Goal: Information Seeking & Learning: Find contact information

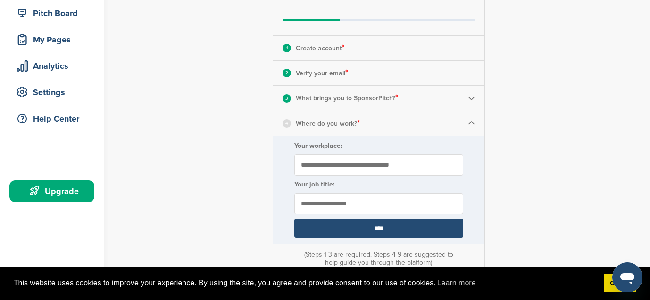
scroll to position [119, 0]
click at [433, 171] on input "Your workplace:" at bounding box center [378, 164] width 169 height 21
type input "**********"
click at [408, 229] on input "****" at bounding box center [378, 228] width 169 height 19
click at [451, 171] on input "**********" at bounding box center [378, 164] width 169 height 21
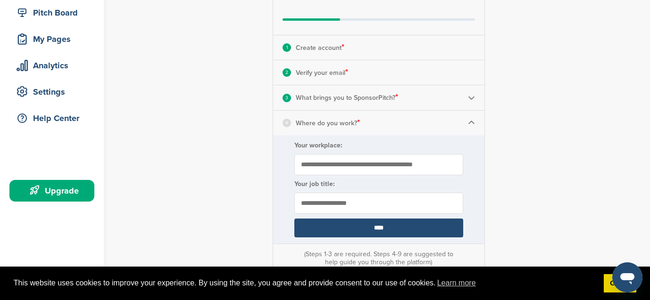
click at [432, 198] on input "**********" at bounding box center [378, 203] width 169 height 21
click at [388, 202] on input "**********" at bounding box center [378, 203] width 169 height 21
type input "**********"
click at [353, 226] on input "****" at bounding box center [378, 228] width 169 height 19
click at [358, 228] on input "****" at bounding box center [378, 228] width 169 height 19
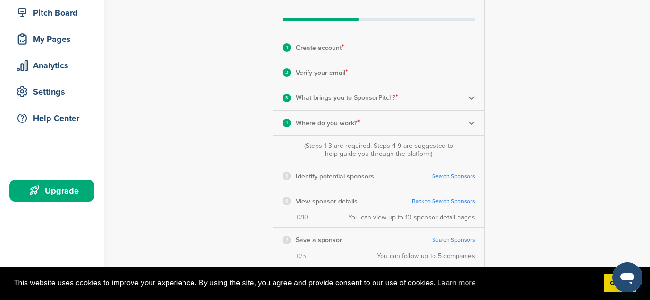
click at [369, 98] on p "What brings you to SponsorPitch? *" at bounding box center [347, 97] width 102 height 12
click at [471, 97] on img at bounding box center [471, 97] width 7 height 7
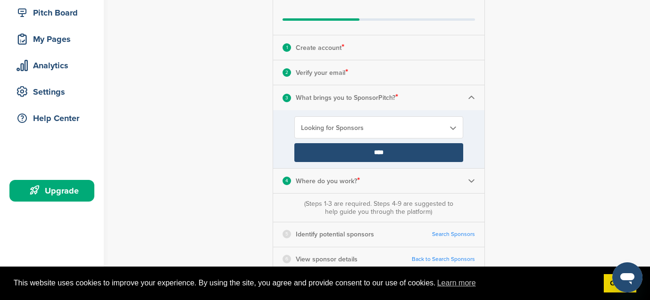
click at [426, 149] on input "****" at bounding box center [378, 152] width 169 height 19
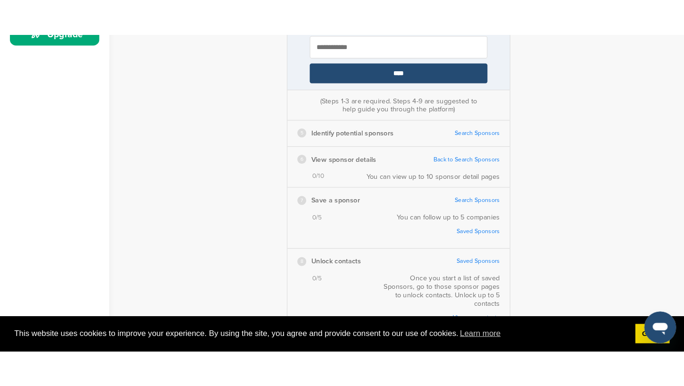
scroll to position [317, 0]
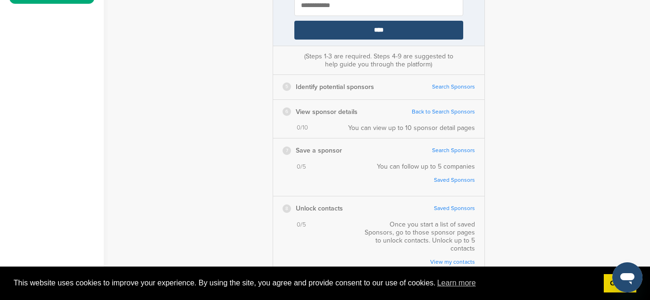
click at [455, 87] on link "Search Sponsors" at bounding box center [453, 86] width 43 height 7
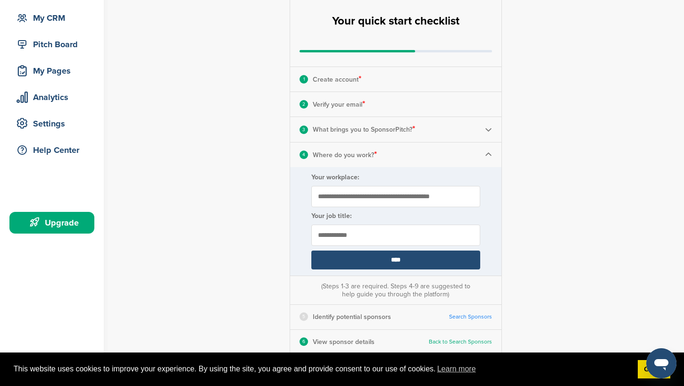
scroll to position [0, 0]
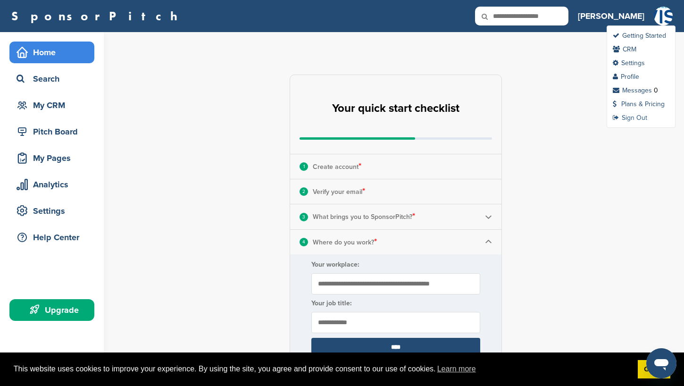
click at [639, 119] on link "Sign Out" at bounding box center [629, 118] width 34 height 8
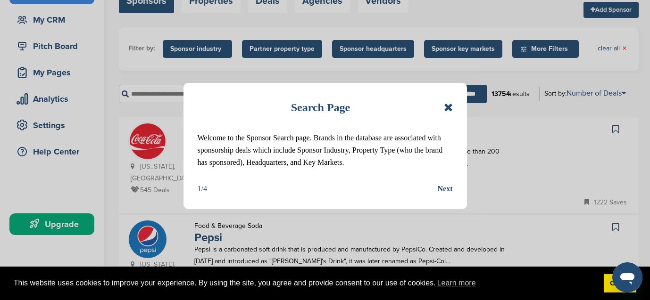
scroll to position [89, 0]
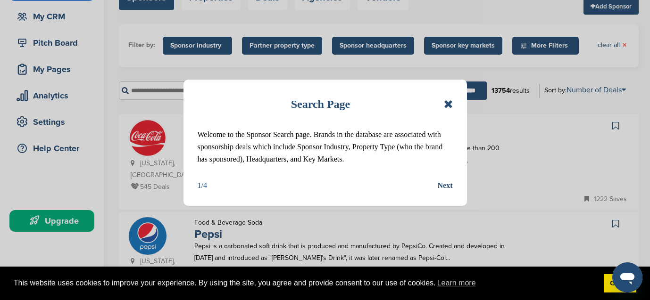
click at [448, 186] on div "Next" at bounding box center [445, 186] width 15 height 12
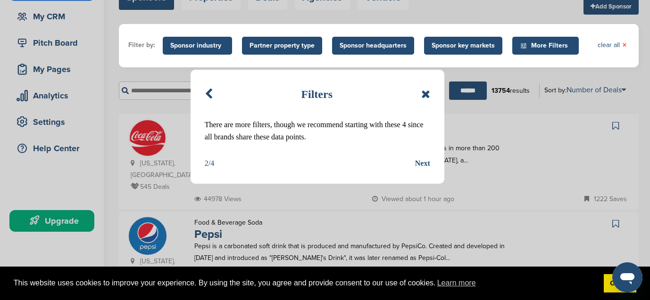
click at [427, 165] on div "Next" at bounding box center [422, 163] width 15 height 12
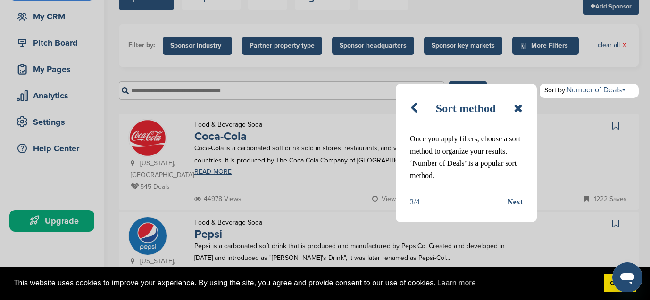
click at [512, 200] on div "Next" at bounding box center [514, 202] width 15 height 12
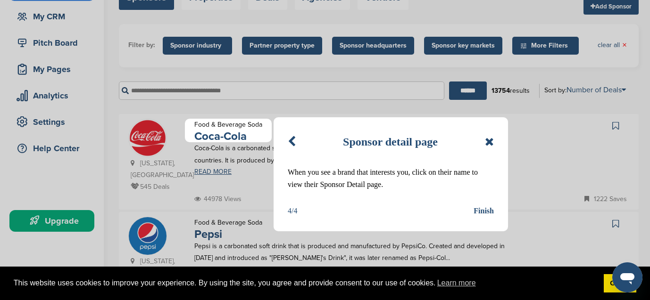
click at [292, 140] on icon at bounding box center [292, 141] width 8 height 11
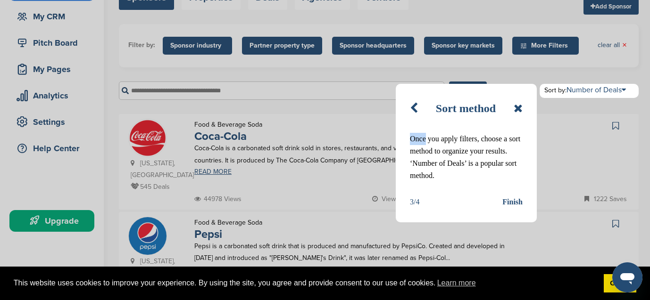
click at [292, 140] on div "Sort method Once you apply filters, choose a sort method to organize your resul…" at bounding box center [325, 150] width 650 height 300
click at [411, 107] on icon at bounding box center [414, 108] width 8 height 11
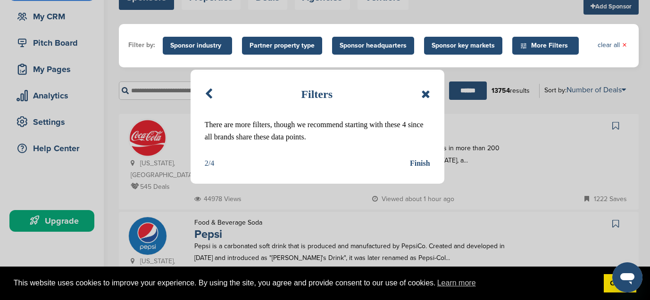
click at [206, 93] on icon at bounding box center [209, 94] width 8 height 11
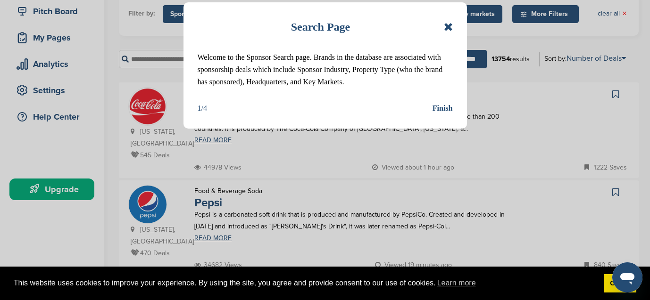
scroll to position [113, 0]
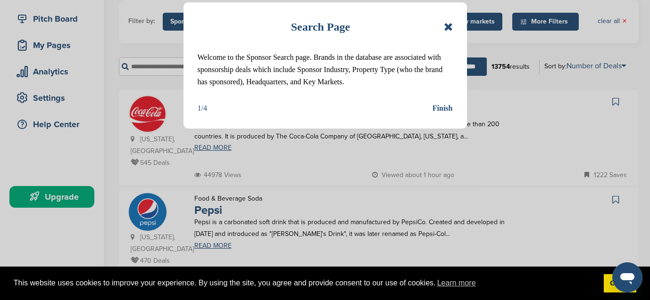
click at [446, 26] on icon at bounding box center [448, 26] width 9 height 11
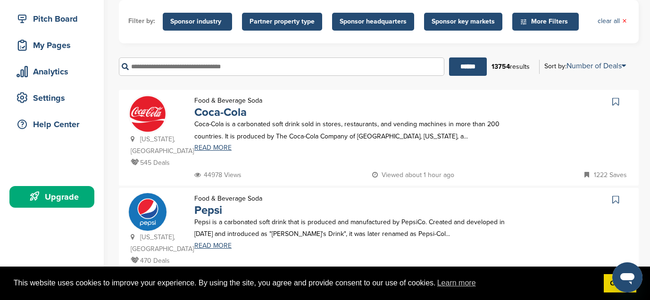
click at [317, 64] on input "text" at bounding box center [281, 67] width 325 height 18
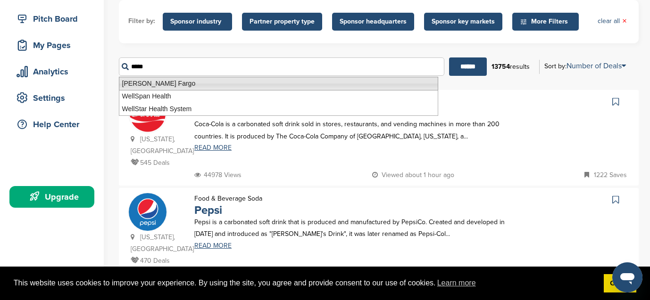
click at [237, 80] on li "Wells Fargo" at bounding box center [278, 84] width 319 height 14
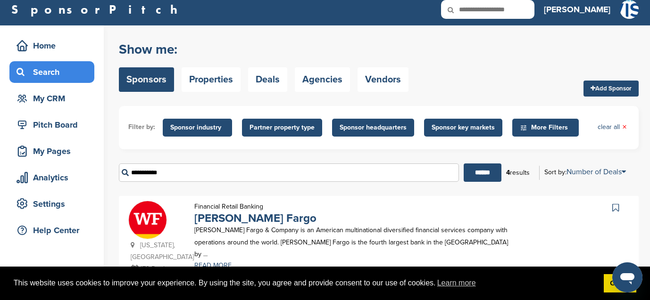
scroll to position [5, 0]
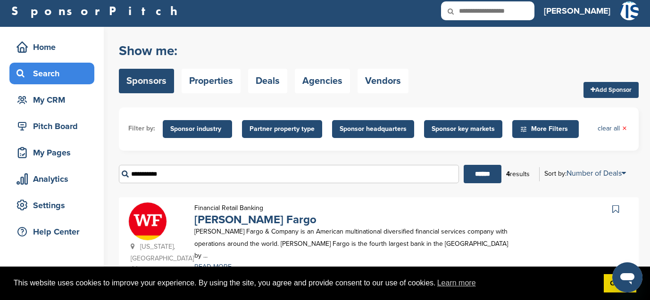
drag, startPoint x: 170, startPoint y: 182, endPoint x: 171, endPoint y: 176, distance: 6.1
click at [170, 182] on input "**********" at bounding box center [289, 174] width 340 height 18
click at [171, 176] on input "**********" at bounding box center [289, 174] width 340 height 18
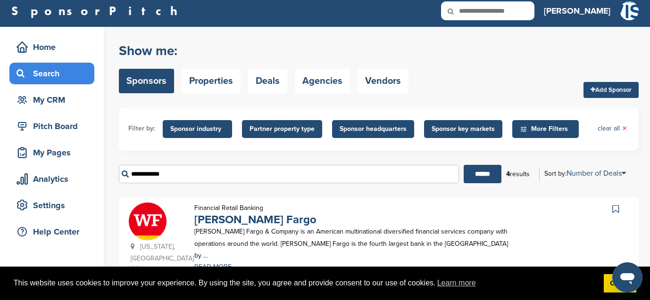
drag, startPoint x: 174, startPoint y: 174, endPoint x: 102, endPoint y: 173, distance: 72.1
type input "**********"
click at [478, 176] on input "******" at bounding box center [482, 174] width 38 height 18
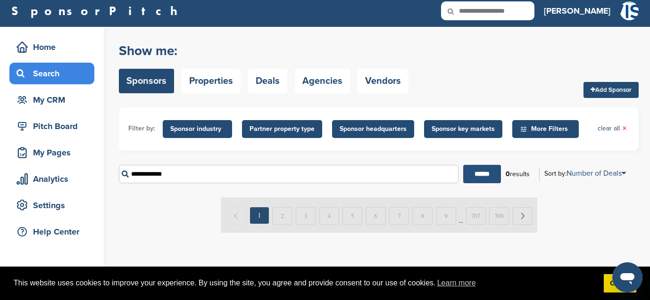
scroll to position [0, 0]
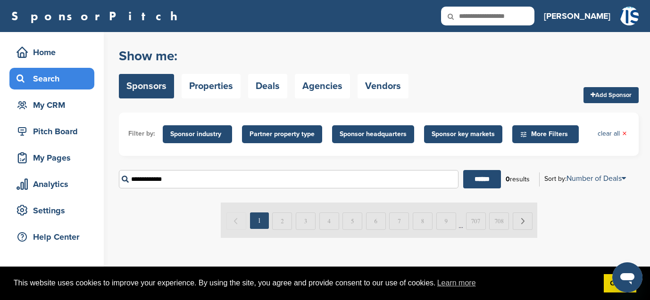
click at [183, 180] on input "**********" at bounding box center [288, 179] width 339 height 18
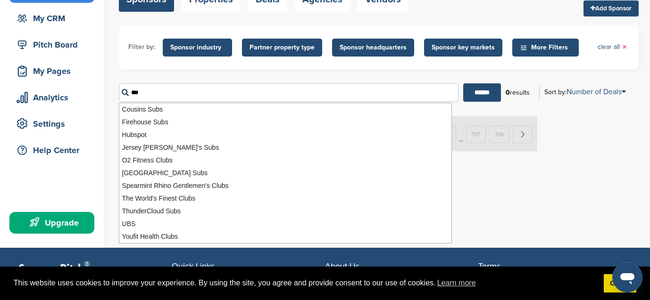
scroll to position [96, 0]
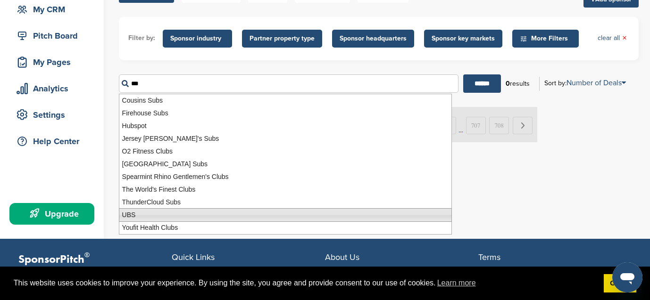
click at [275, 217] on li "UBS" at bounding box center [285, 215] width 333 height 14
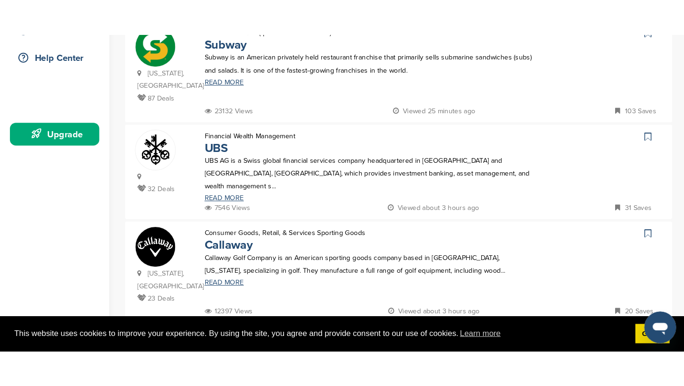
scroll to position [212, 0]
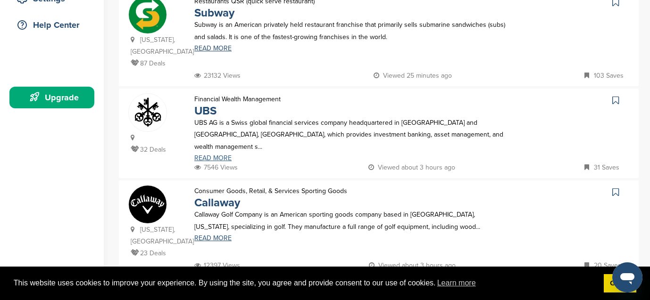
type input "***"
click at [214, 155] on link "READ MORE" at bounding box center [351, 158] width 314 height 7
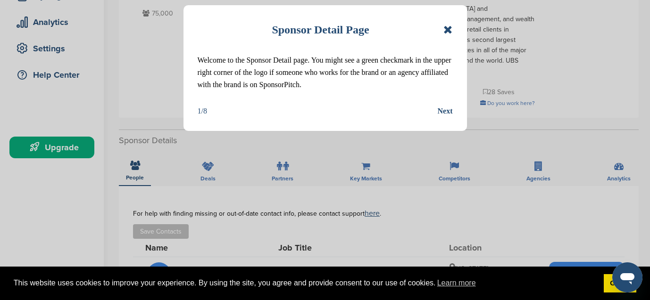
scroll to position [163, 0]
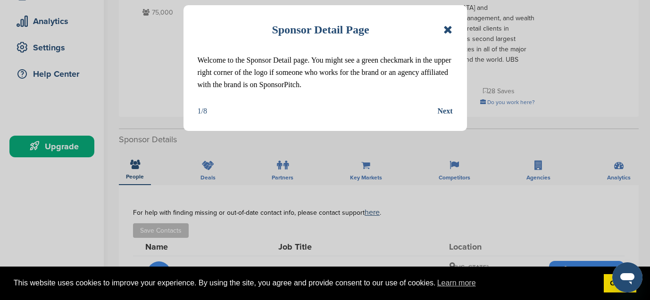
click at [445, 109] on div "Next" at bounding box center [445, 111] width 15 height 12
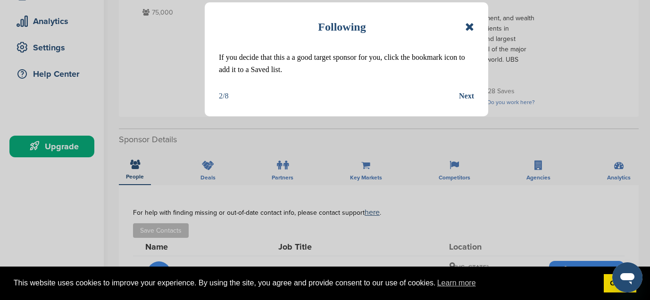
click at [462, 102] on div "Next" at bounding box center [466, 96] width 15 height 12
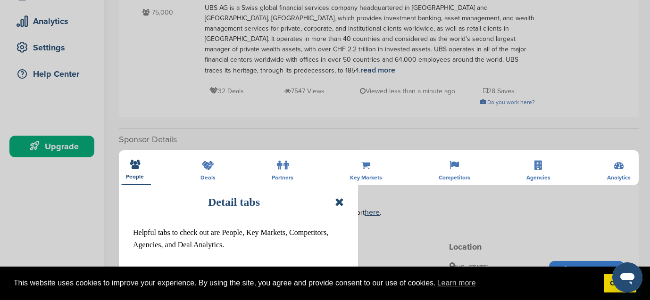
drag, startPoint x: 649, startPoint y: 65, endPoint x: 645, endPoint y: 67, distance: 5.1
click at [645, 67] on div "Detail tabs Helpful tabs to check out are People, Key Markets, Competitors, Age…" at bounding box center [325, 150] width 650 height 300
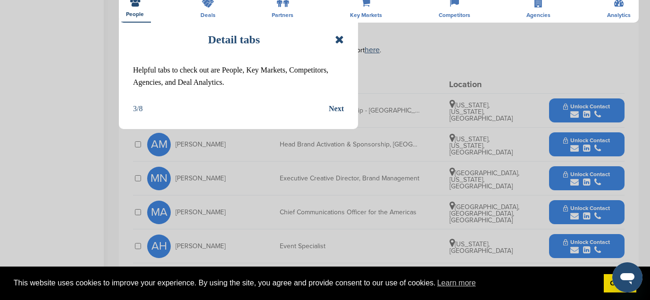
scroll to position [327, 0]
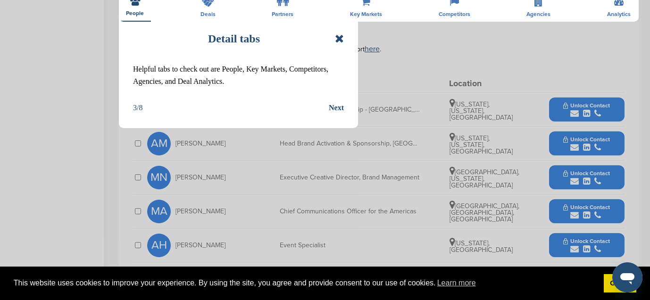
click at [340, 110] on div "Next" at bounding box center [336, 108] width 15 height 12
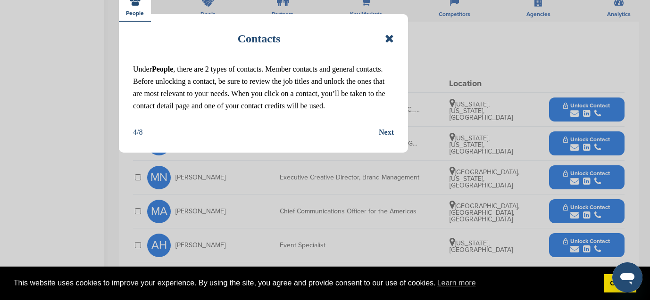
click at [387, 134] on div "Next" at bounding box center [386, 132] width 15 height 12
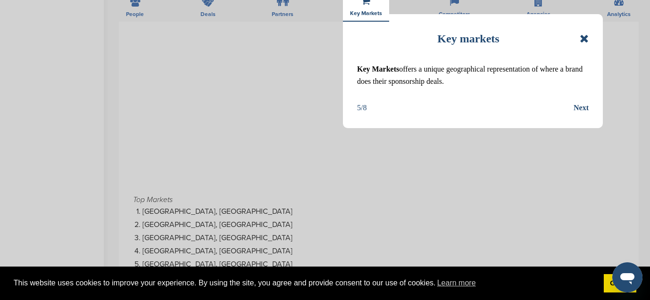
click at [580, 104] on div "Next" at bounding box center [580, 108] width 15 height 12
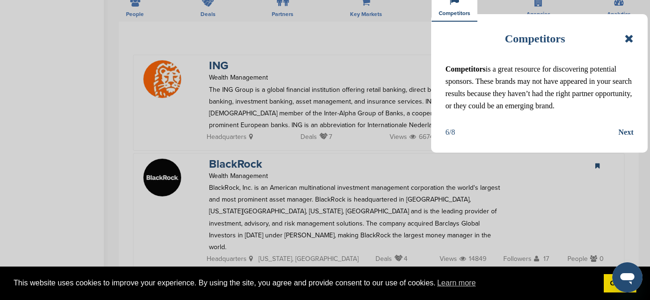
click at [627, 131] on div "Next" at bounding box center [625, 132] width 15 height 12
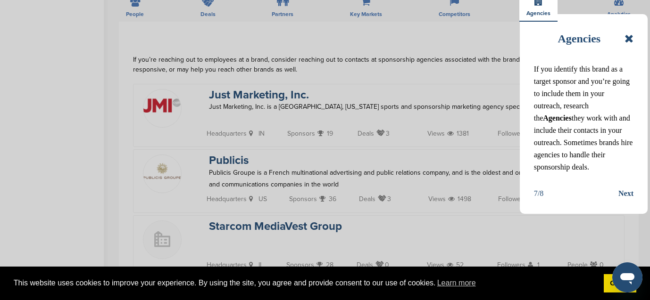
click at [627, 194] on div "Next" at bounding box center [625, 194] width 15 height 12
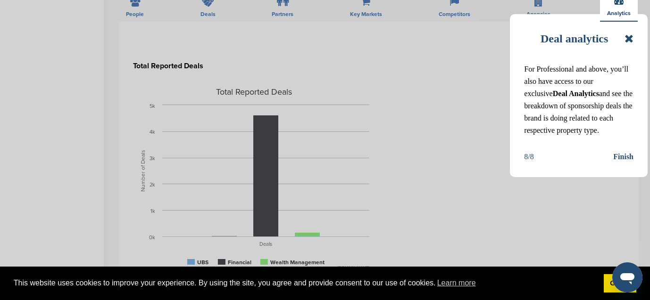
click at [625, 158] on div "Finish" at bounding box center [623, 157] width 20 height 12
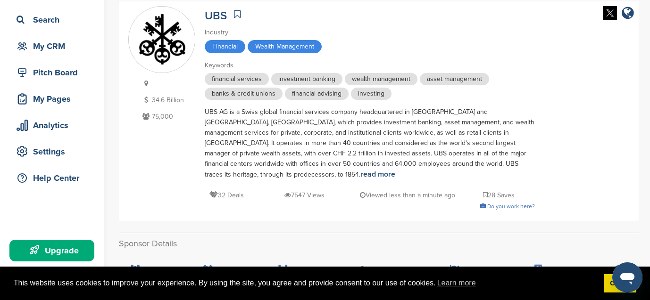
scroll to position [0, 0]
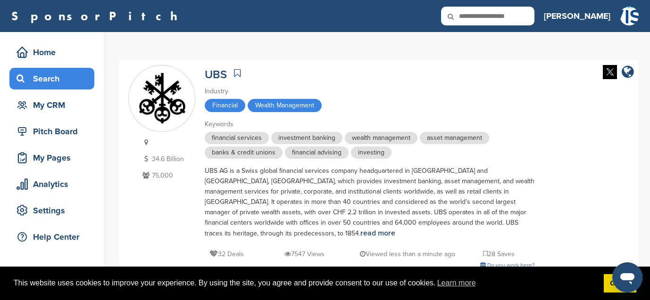
click at [55, 78] on div "Search" at bounding box center [54, 78] width 80 height 17
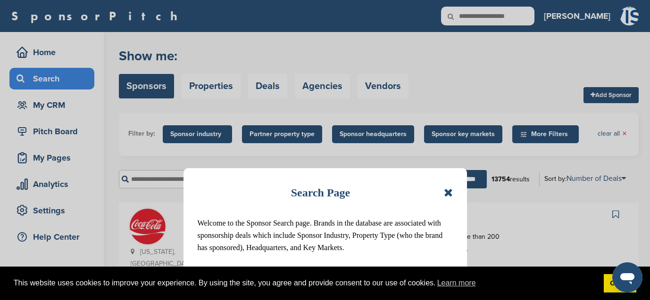
click at [445, 193] on icon at bounding box center [448, 192] width 9 height 11
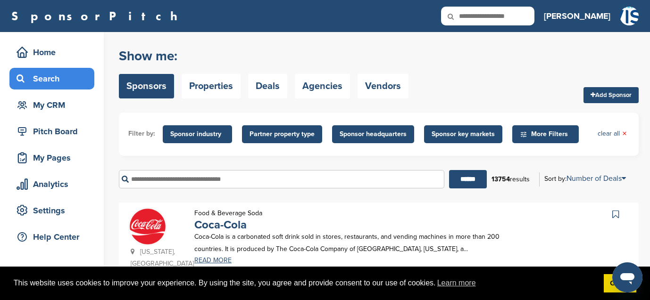
click at [218, 182] on input "text" at bounding box center [281, 179] width 325 height 18
click at [449, 170] on input "******" at bounding box center [468, 179] width 38 height 18
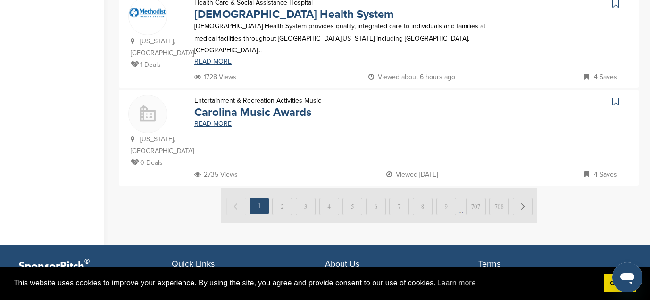
scroll to position [592, 0]
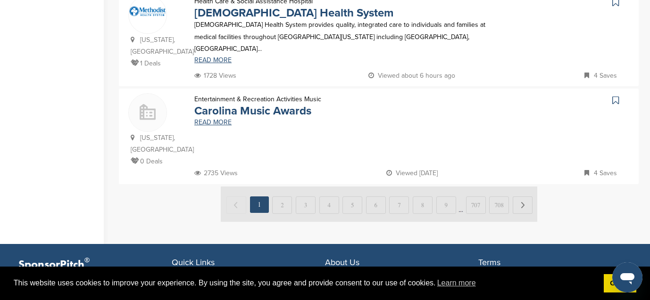
click at [280, 187] on img at bounding box center [379, 204] width 316 height 35
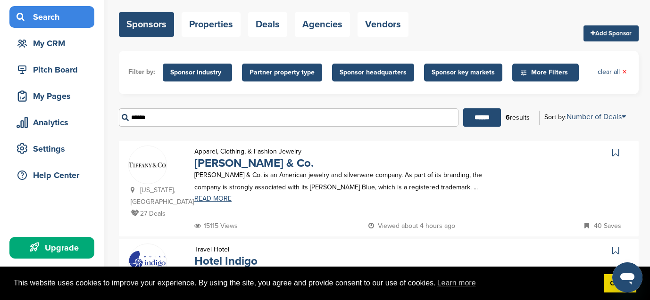
scroll to position [61, 0]
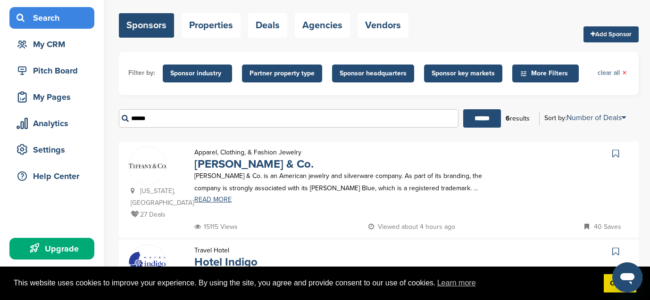
click at [226, 74] on span "Sponsor industry" at bounding box center [197, 74] width 69 height 18
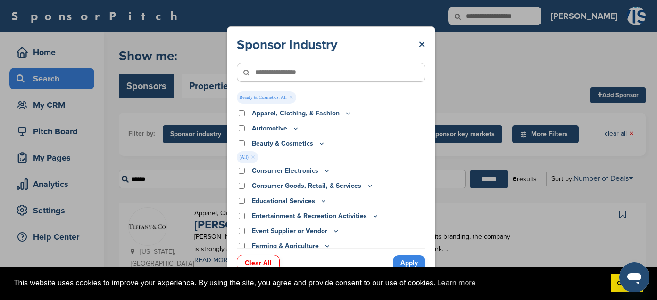
click at [403, 260] on link "Apply" at bounding box center [409, 264] width 33 height 16
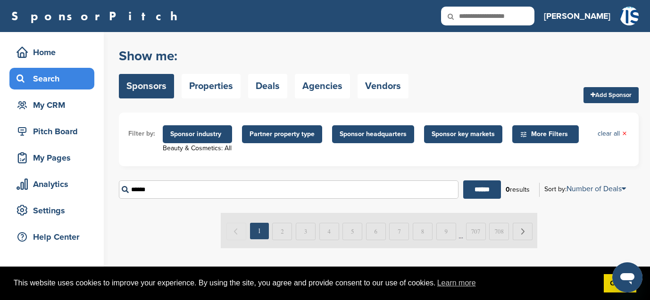
click at [193, 193] on input "******" at bounding box center [288, 190] width 339 height 18
type input "*"
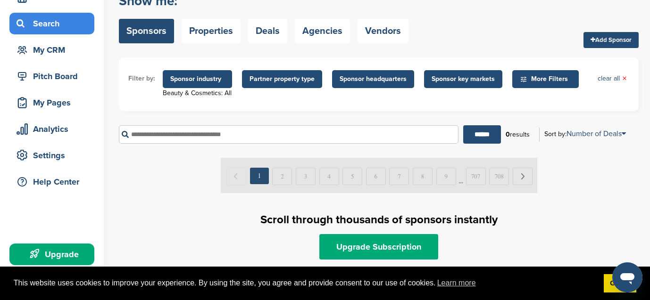
scroll to position [50, 0]
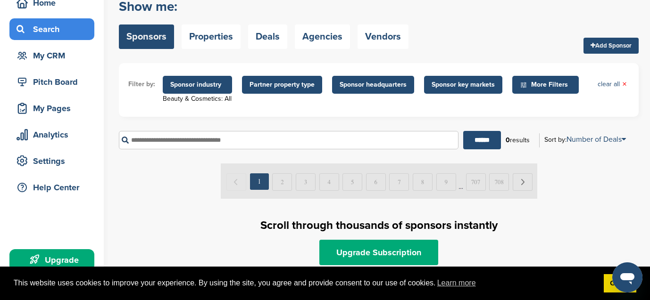
click at [195, 89] on span "Sponsor industry" at bounding box center [197, 85] width 54 height 10
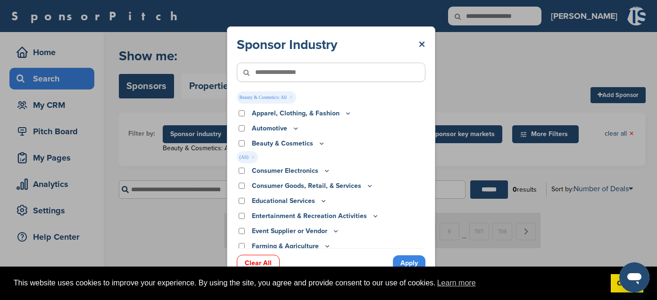
click at [403, 261] on link "Apply" at bounding box center [409, 264] width 33 height 16
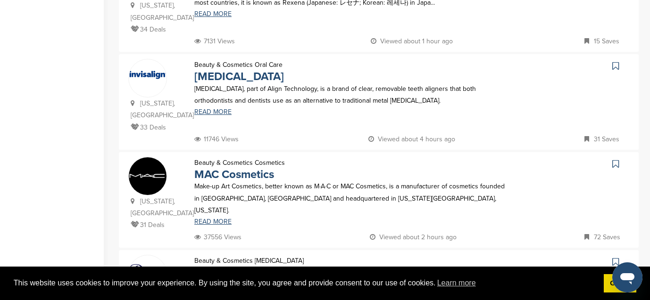
scroll to position [544, 0]
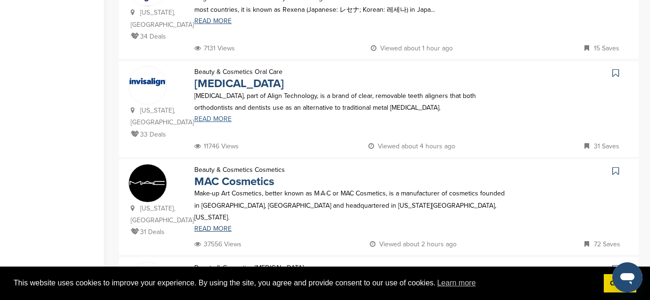
click at [209, 116] on link "READ MORE" at bounding box center [351, 119] width 314 height 7
click at [217, 210] on div "Beauty & Cosmetics Cosmetics MAC Cosmetics Make-up Art Cosmetics, better known …" at bounding box center [351, 201] width 333 height 74
click at [217, 226] on link "READ MORE" at bounding box center [351, 229] width 314 height 7
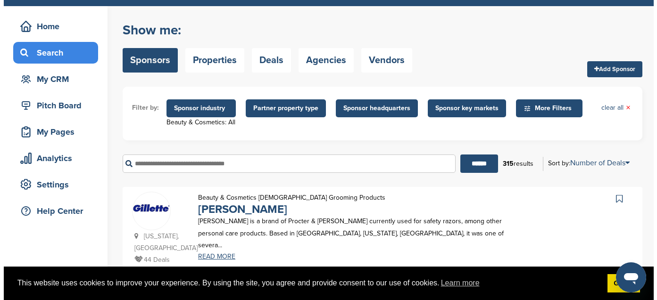
scroll to position [0, 0]
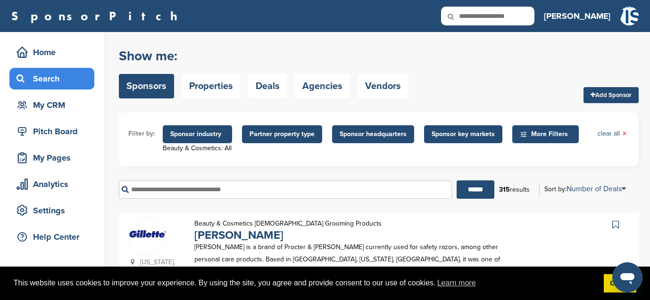
click at [223, 138] on span "Sponsor industry" at bounding box center [197, 134] width 54 height 10
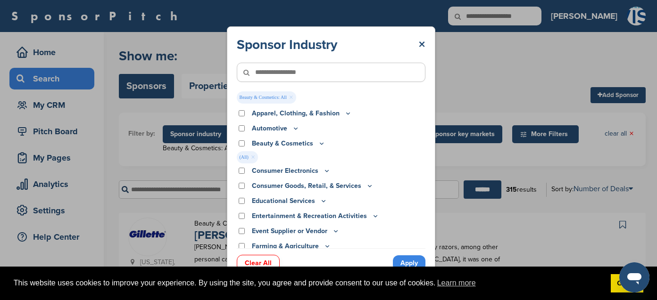
click at [260, 261] on link "Clear All" at bounding box center [258, 263] width 43 height 17
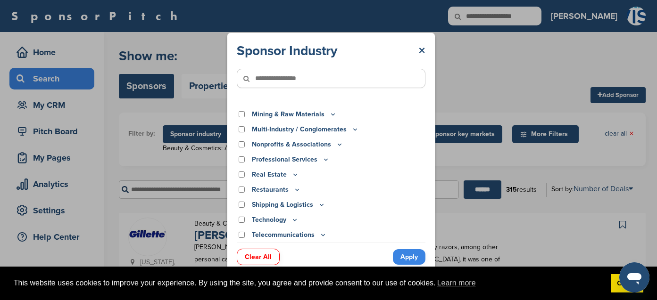
scroll to position [271, 0]
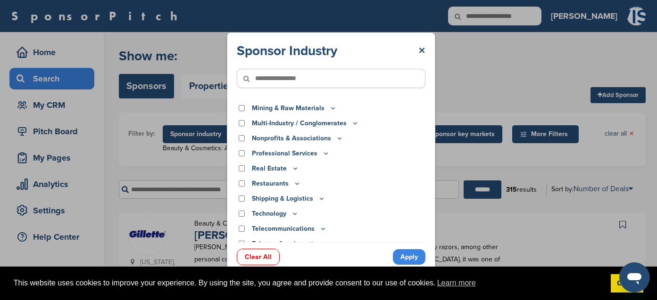
click at [326, 154] on icon at bounding box center [326, 153] width 8 height 8
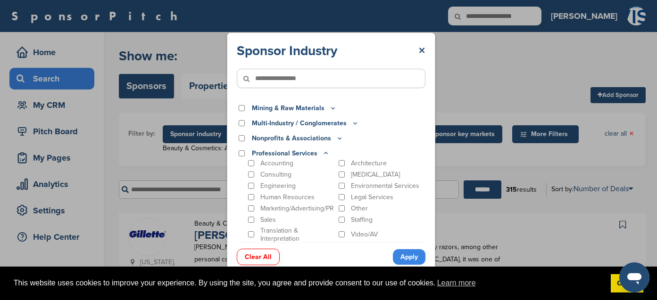
click at [324, 154] on icon at bounding box center [326, 153] width 8 height 8
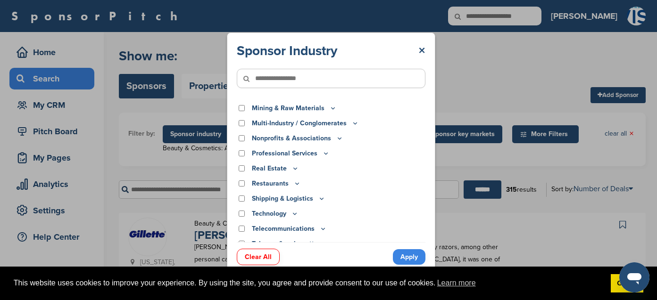
click at [324, 154] on icon at bounding box center [325, 153] width 3 height 1
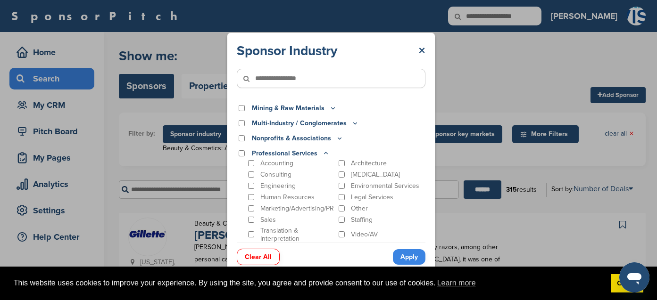
click at [338, 136] on icon at bounding box center [340, 138] width 8 height 8
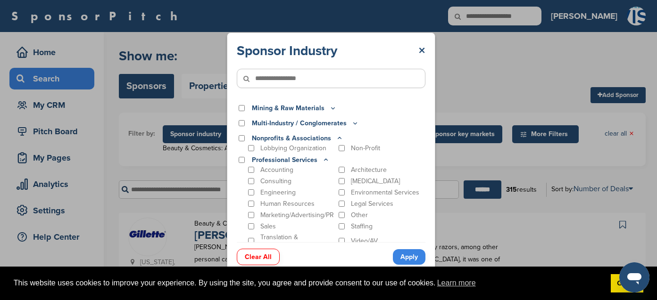
click at [338, 136] on icon at bounding box center [340, 138] width 8 height 8
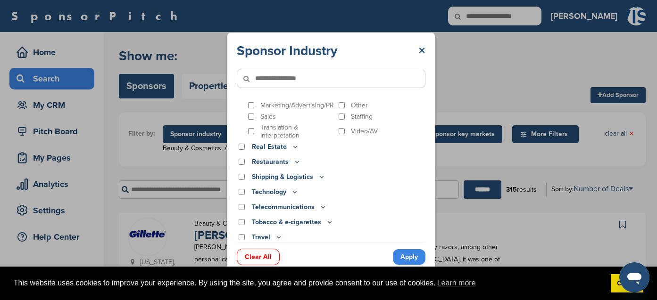
scroll to position [376, 0]
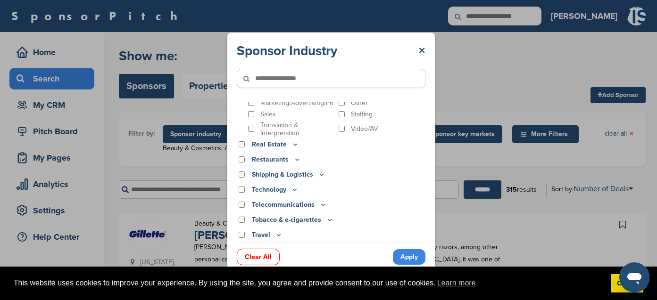
click at [295, 145] on icon at bounding box center [295, 144] width 8 height 8
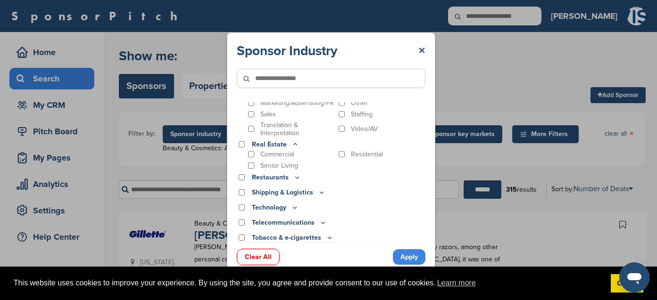
click at [294, 179] on icon at bounding box center [297, 177] width 8 height 8
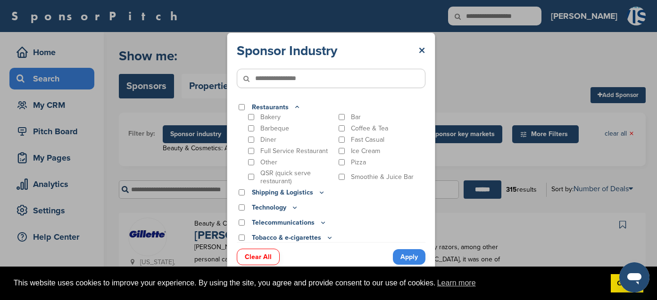
scroll to position [464, 0]
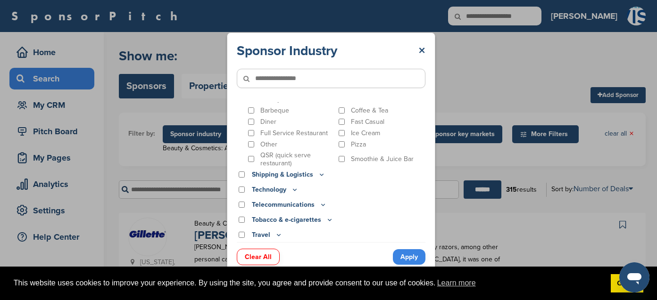
click at [275, 236] on icon at bounding box center [279, 235] width 8 height 8
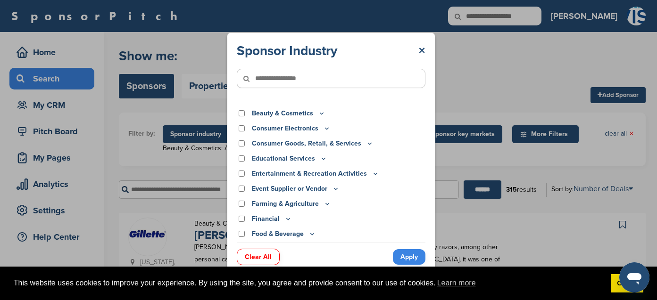
scroll to position [22, 0]
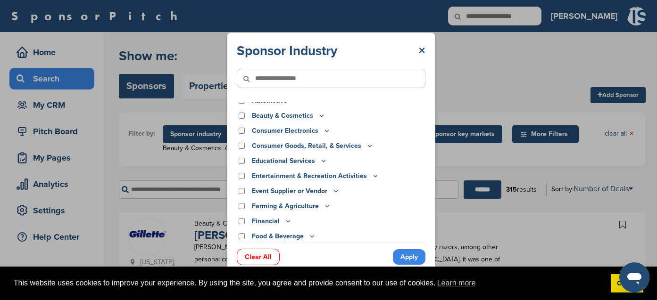
click at [334, 145] on p "Consumer Goods, Retail, & Services" at bounding box center [313, 146] width 122 height 10
click at [366, 147] on icon at bounding box center [370, 146] width 8 height 8
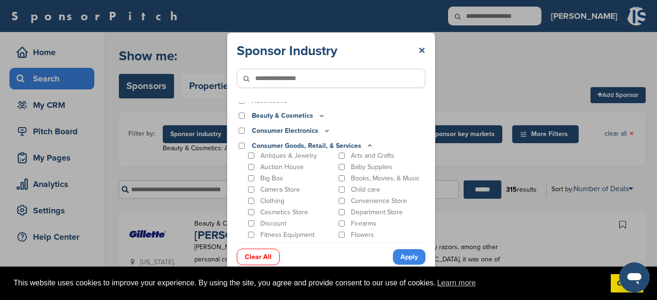
click at [276, 199] on p "Clothing" at bounding box center [272, 201] width 24 height 8
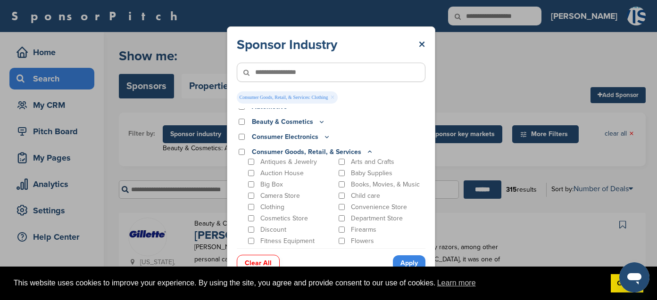
click at [352, 216] on p "Department Store" at bounding box center [377, 219] width 52 height 8
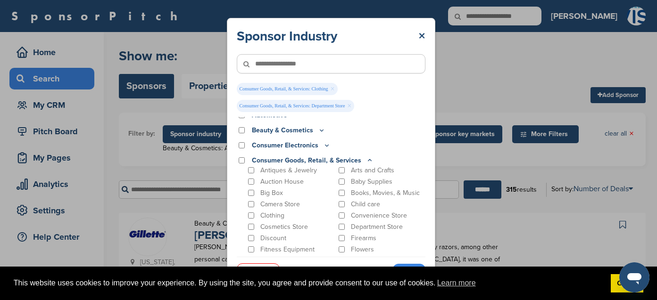
click at [294, 249] on p "Fitness Equipment" at bounding box center [287, 250] width 54 height 8
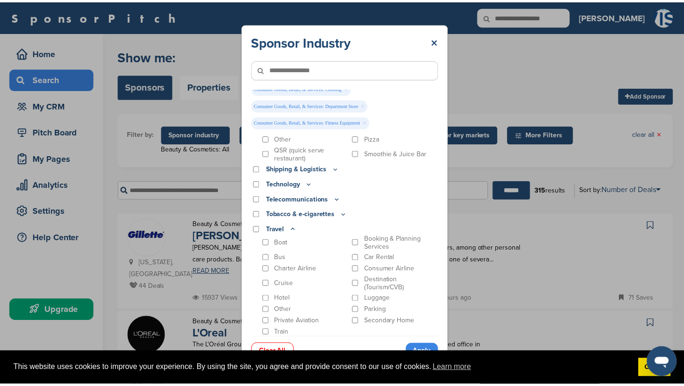
scroll to position [699, 0]
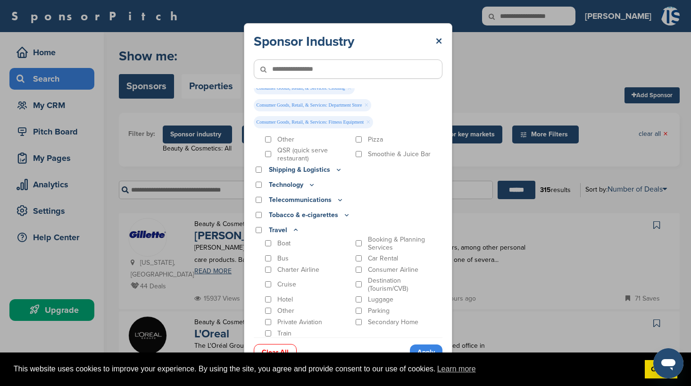
click at [430, 300] on link "Apply" at bounding box center [426, 352] width 33 height 16
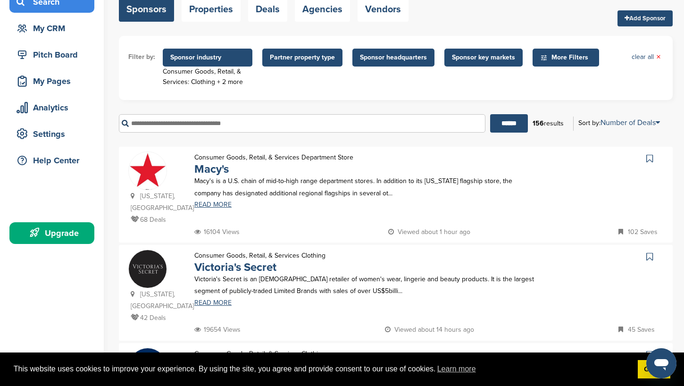
scroll to position [35, 0]
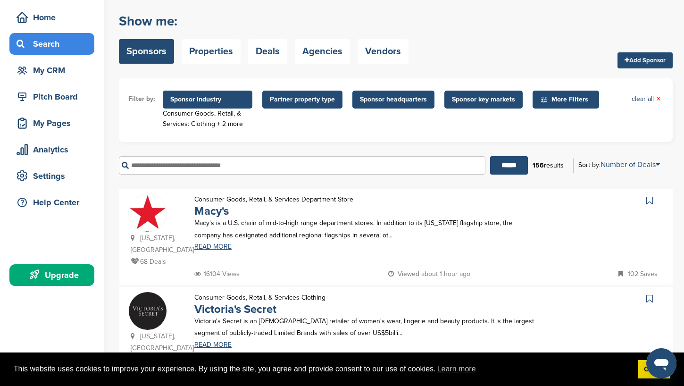
click at [239, 103] on span "Sponsor industry" at bounding box center [207, 99] width 74 height 10
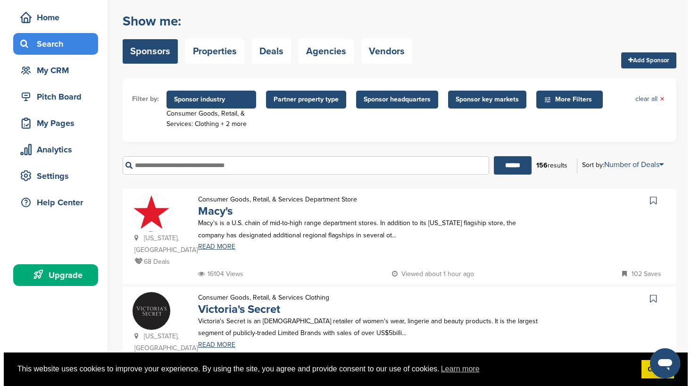
scroll to position [0, 0]
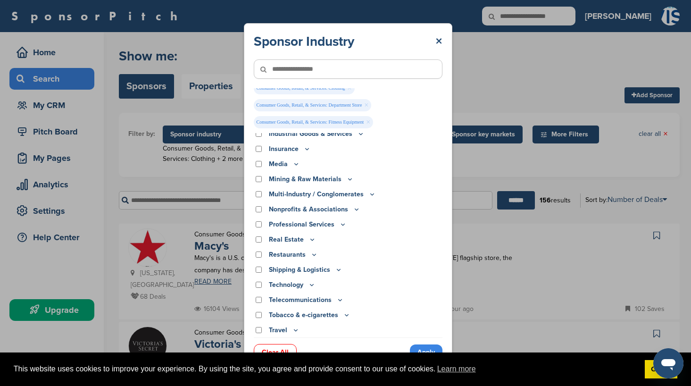
click at [281, 300] on link "Clear All" at bounding box center [275, 352] width 43 height 17
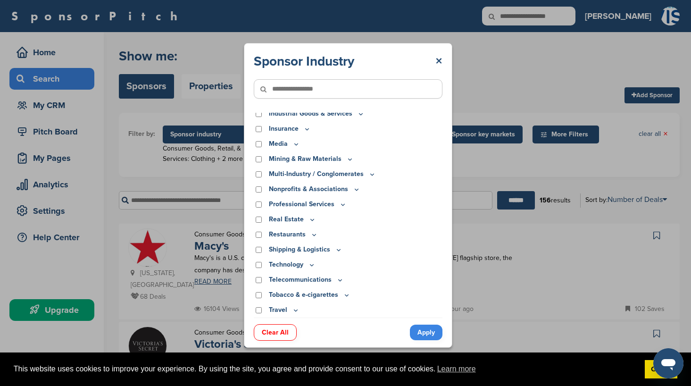
scroll to position [231, 0]
click at [351, 173] on p "Multi-Industry / Conglomerates" at bounding box center [322, 174] width 107 height 10
click at [370, 174] on icon at bounding box center [371, 173] width 3 height 1
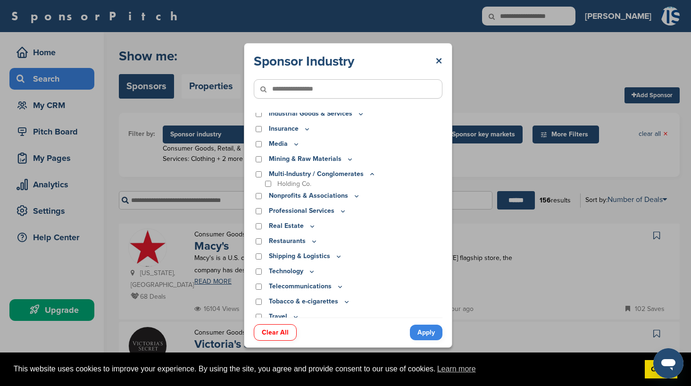
click at [370, 174] on icon at bounding box center [371, 173] width 3 height 1
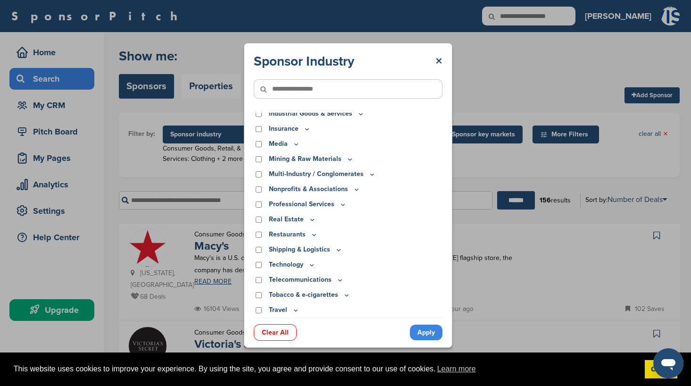
click at [343, 161] on p "Mining & Raw Materials" at bounding box center [311, 159] width 85 height 10
click at [346, 159] on icon at bounding box center [350, 159] width 8 height 8
click at [346, 159] on icon at bounding box center [350, 161] width 8 height 8
click at [346, 159] on icon at bounding box center [350, 159] width 8 height 8
click at [297, 148] on icon at bounding box center [296, 146] width 8 height 8
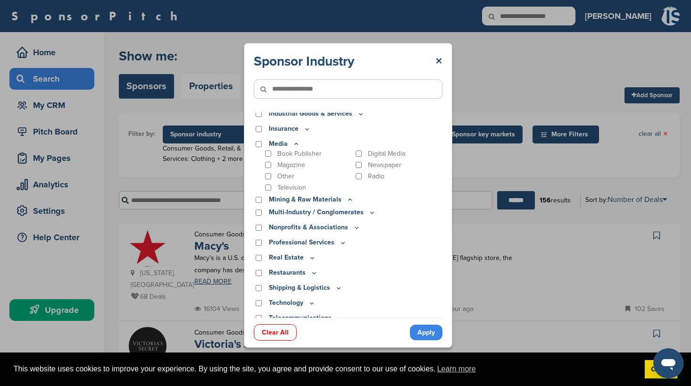
click at [310, 129] on icon at bounding box center [307, 129] width 8 height 8
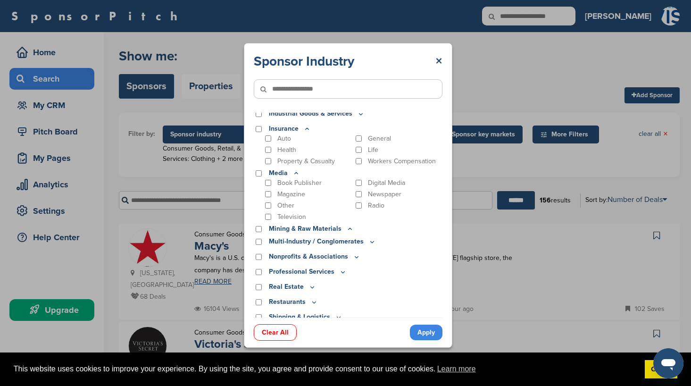
click at [290, 149] on p "Health" at bounding box center [286, 150] width 19 height 8
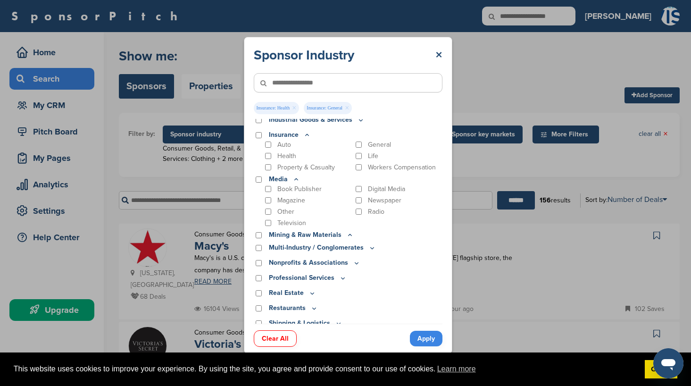
click at [277, 146] on p "Auto" at bounding box center [284, 144] width 14 height 8
click at [419, 300] on link "Apply" at bounding box center [426, 338] width 33 height 16
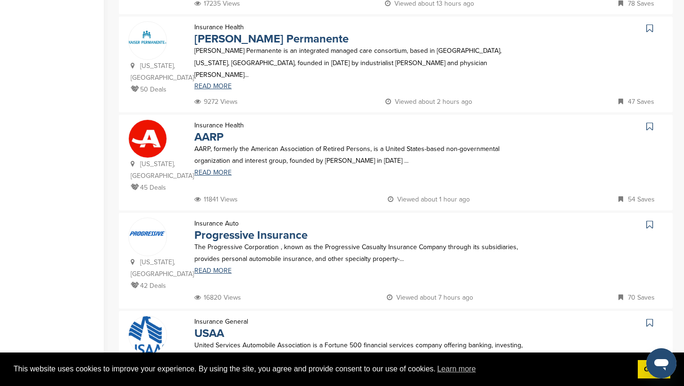
scroll to position [681, 0]
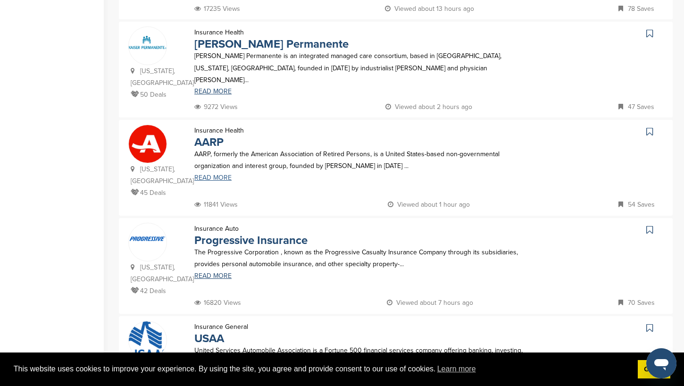
click at [227, 174] on link "READ MORE" at bounding box center [364, 177] width 340 height 7
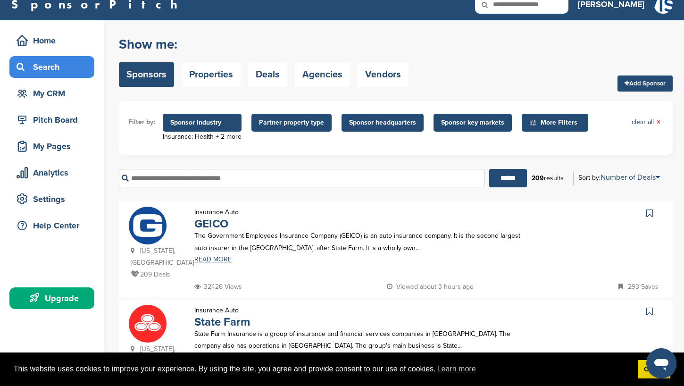
scroll to position [11, 0]
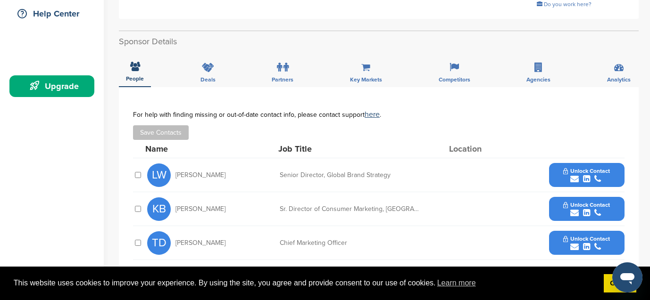
scroll to position [223, 0]
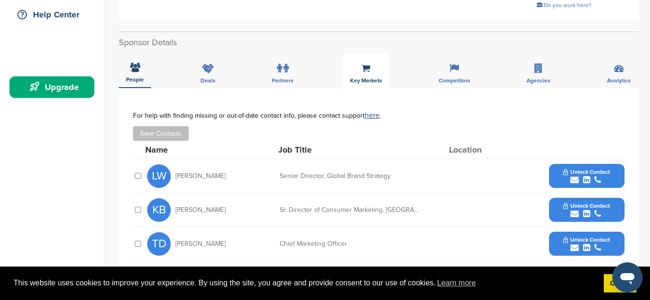
click at [369, 71] on div "Key Markets" at bounding box center [366, 70] width 46 height 35
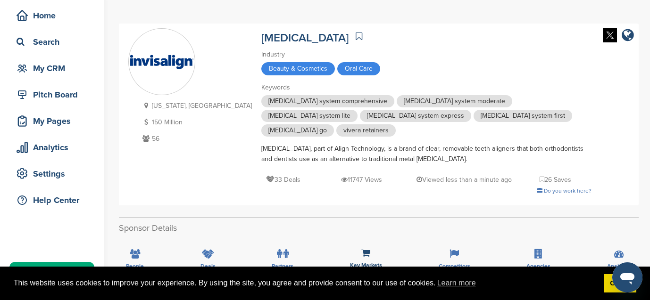
scroll to position [0, 0]
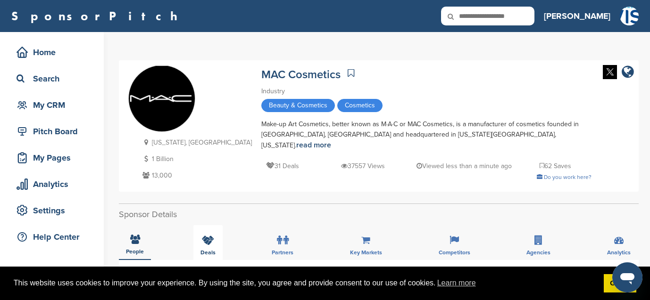
click at [208, 243] on div "Deals" at bounding box center [207, 242] width 29 height 35
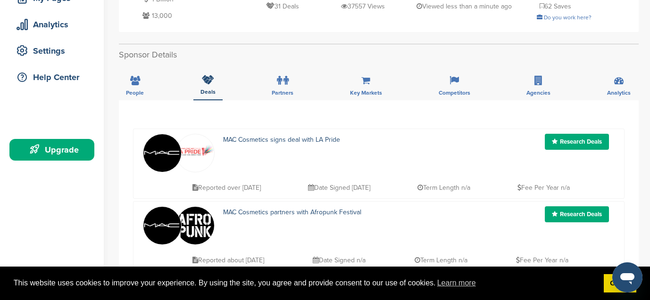
scroll to position [159, 0]
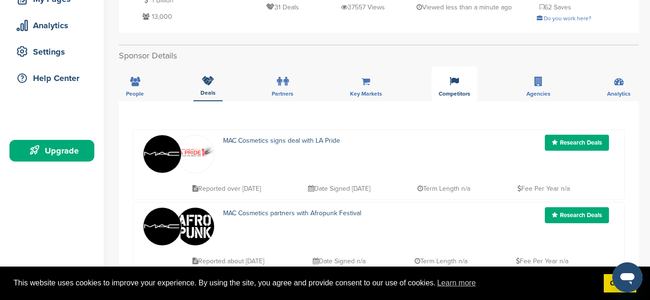
click at [466, 91] on span "Competitors" at bounding box center [454, 94] width 32 height 6
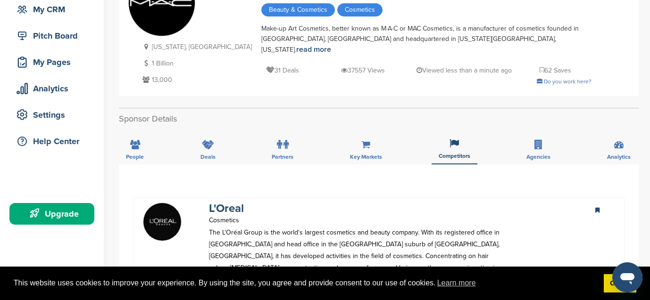
scroll to position [93, 0]
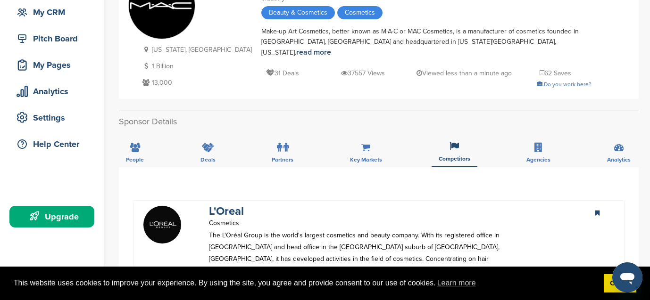
click at [537, 157] on span "Agencies" at bounding box center [538, 160] width 24 height 6
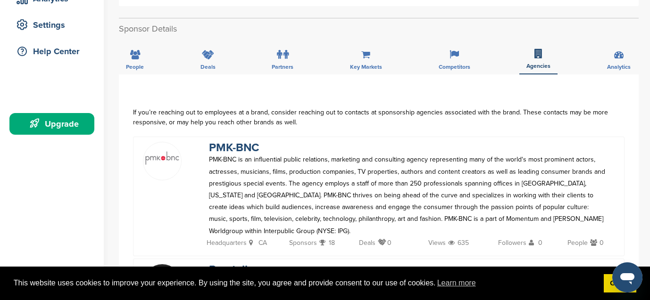
scroll to position [184, 0]
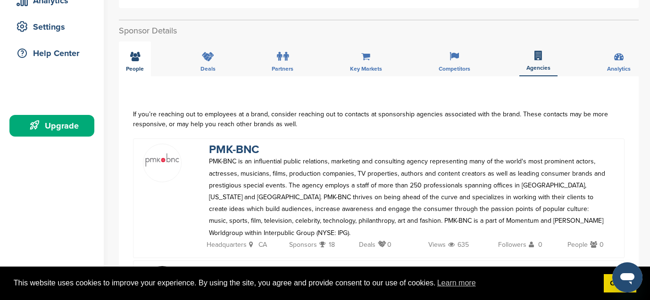
click at [137, 66] on span "People" at bounding box center [135, 69] width 18 height 6
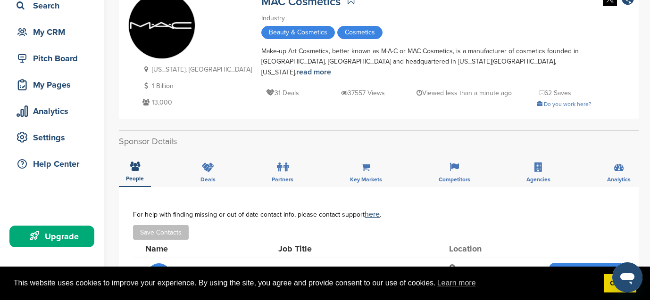
scroll to position [0, 0]
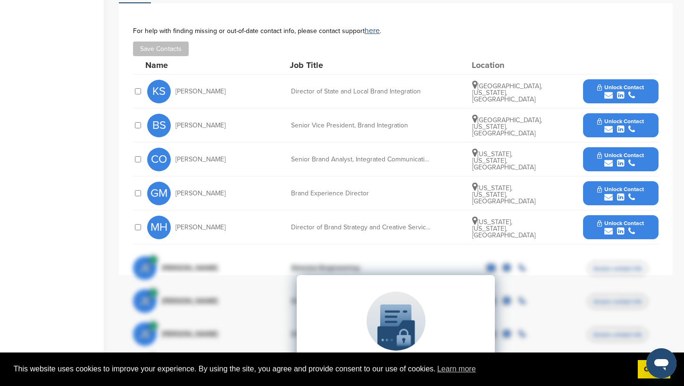
scroll to position [337, 0]
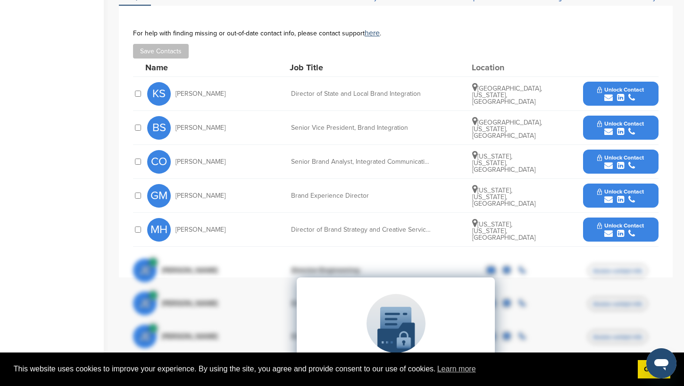
click at [201, 126] on span "Barbara Shipley" at bounding box center [200, 127] width 50 height 7
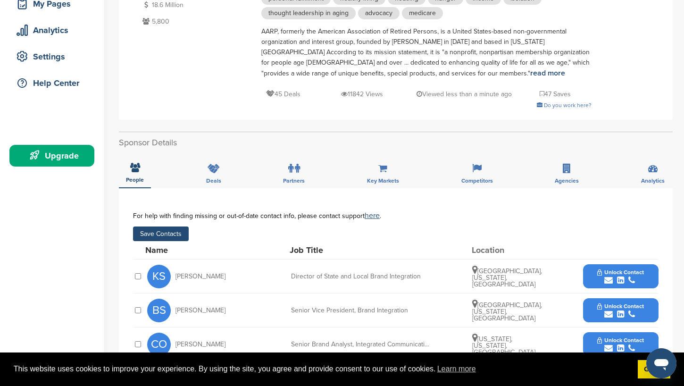
scroll to position [153, 0]
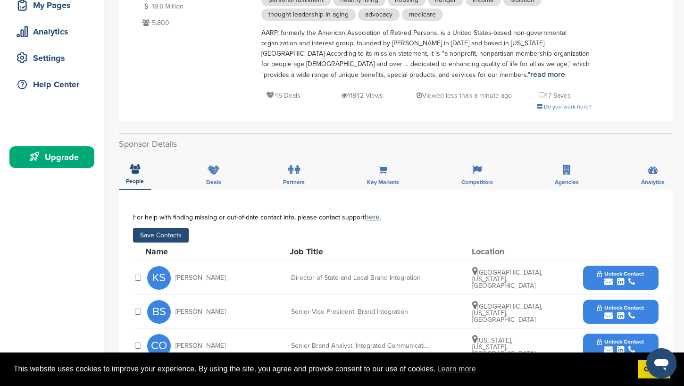
drag, startPoint x: 222, startPoint y: 312, endPoint x: 173, endPoint y: 311, distance: 49.0
click at [173, 312] on div "BS Barbara Shipley" at bounding box center [199, 312] width 104 height 24
copy span "Barbara Shipley"
drag, startPoint x: 216, startPoint y: 280, endPoint x: 174, endPoint y: 275, distance: 42.2
click at [174, 276] on div "KS Karla Swinton" at bounding box center [199, 278] width 104 height 24
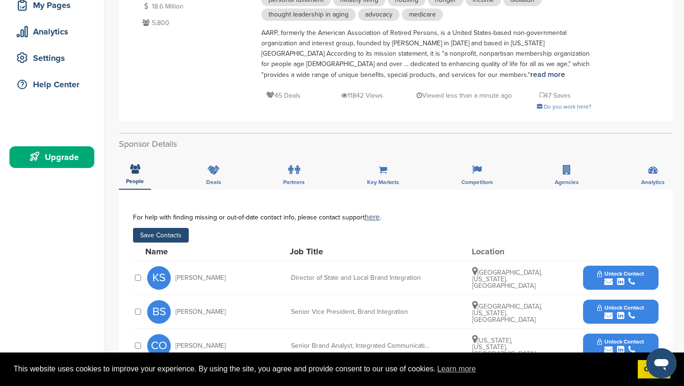
click at [193, 281] on span "Karla Swinton" at bounding box center [200, 277] width 50 height 7
drag, startPoint x: 214, startPoint y: 276, endPoint x: 175, endPoint y: 277, distance: 38.7
click at [175, 277] on span "Karla Swinton" at bounding box center [200, 277] width 50 height 7
copy span "Karla Swinton"
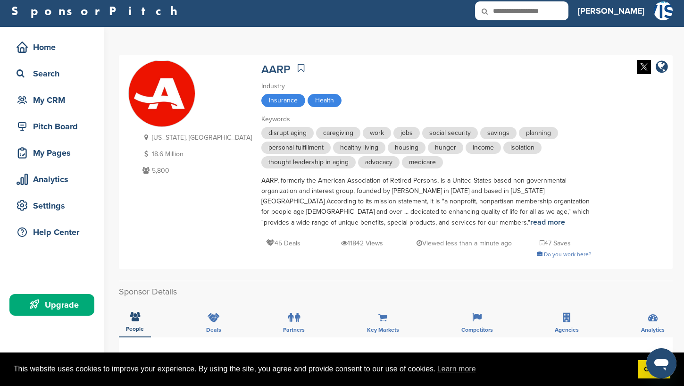
scroll to position [0, 0]
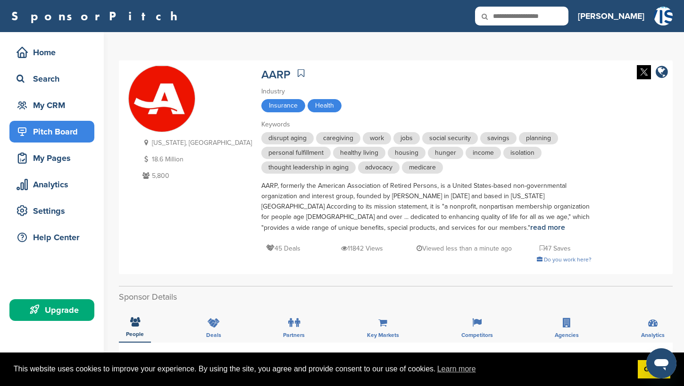
click at [45, 134] on div "Pitch Board" at bounding box center [54, 131] width 80 height 17
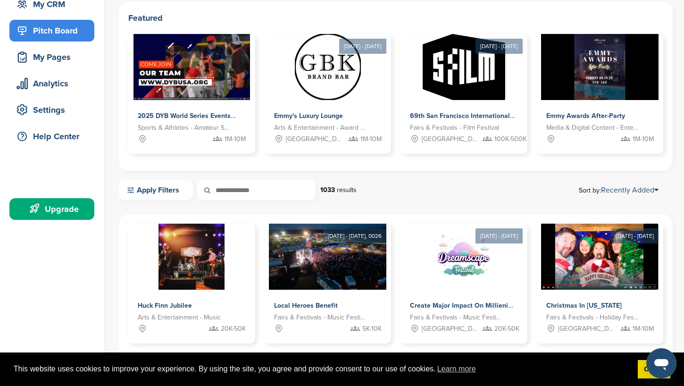
scroll to position [103, 0]
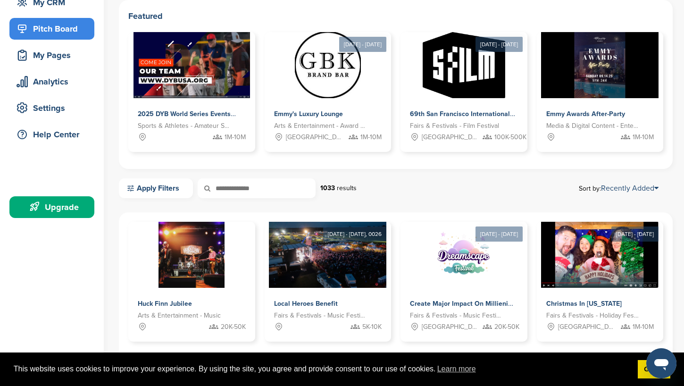
click at [278, 192] on input "text" at bounding box center [257, 188] width 118 height 20
type input "******"
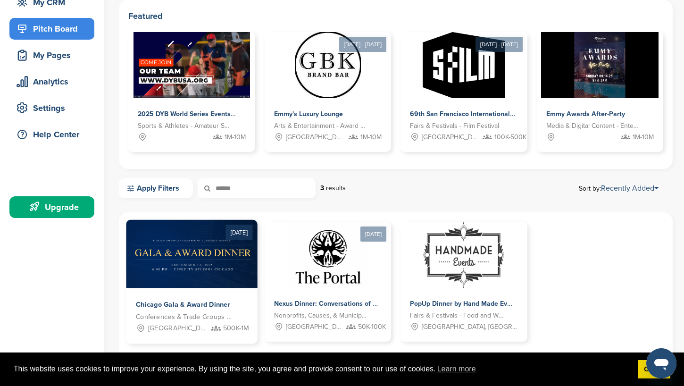
click at [163, 266] on img at bounding box center [243, 254] width 234 height 68
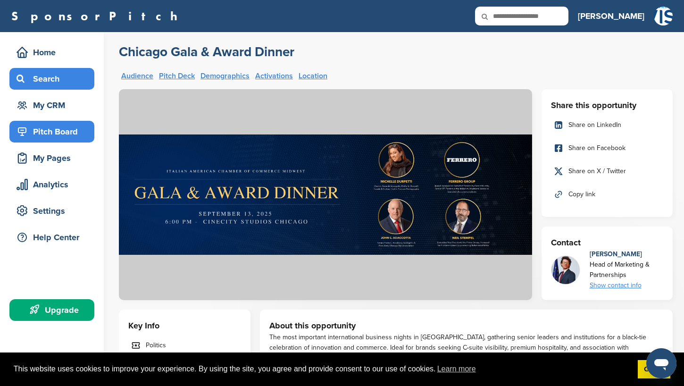
click at [62, 85] on div "Search" at bounding box center [54, 78] width 80 height 17
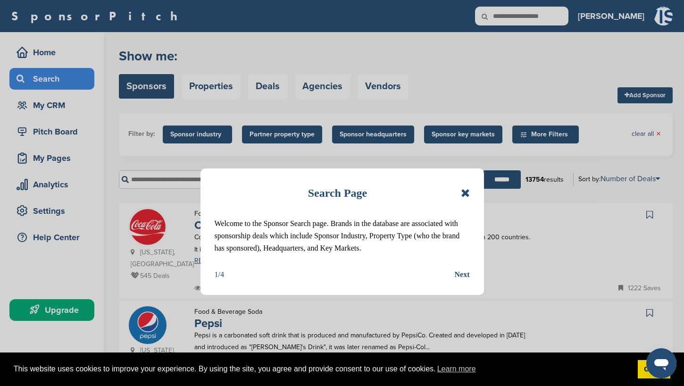
click at [463, 194] on icon at bounding box center [465, 192] width 9 height 11
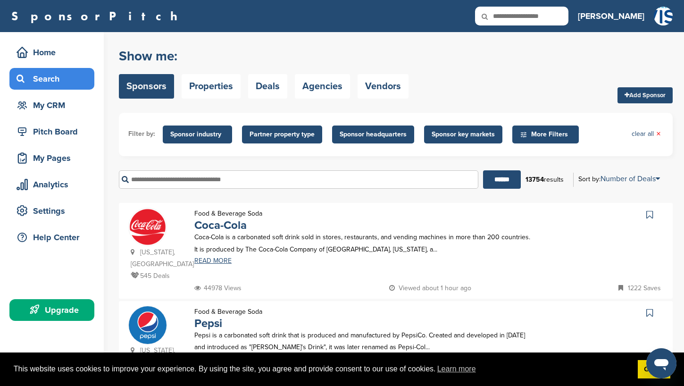
click at [213, 138] on span "Sponsor industry" at bounding box center [197, 134] width 54 height 10
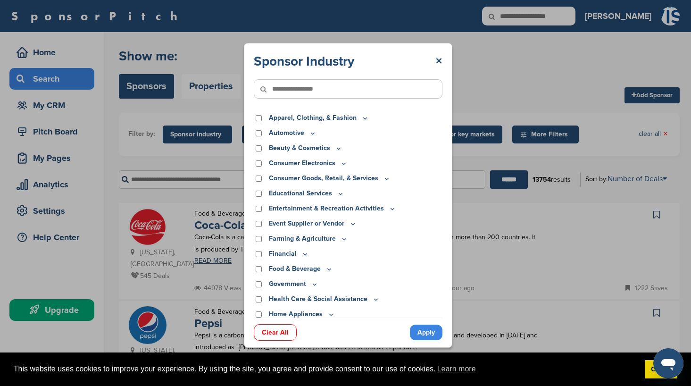
click at [313, 268] on p "Food & Beverage" at bounding box center [301, 269] width 64 height 10
click at [327, 269] on icon at bounding box center [328, 268] width 3 height 1
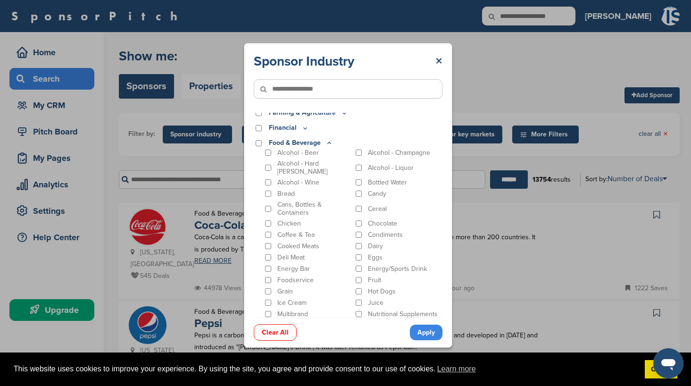
scroll to position [126, 0]
click at [312, 178] on p "Alcohol - Wine" at bounding box center [298, 182] width 42 height 8
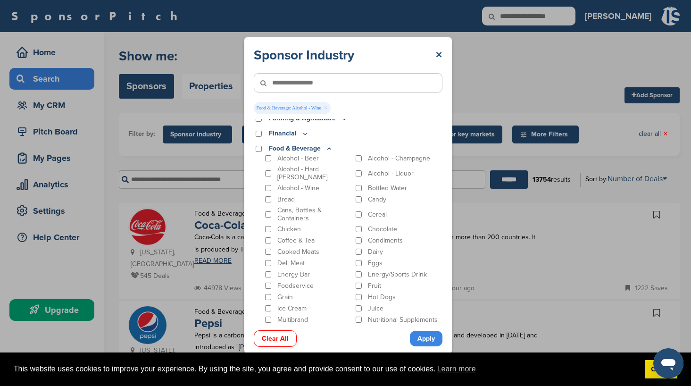
click at [376, 158] on p "Alcohol - Champagne" at bounding box center [399, 158] width 62 height 8
click at [376, 169] on p "Alcohol - Liquor" at bounding box center [391, 173] width 46 height 8
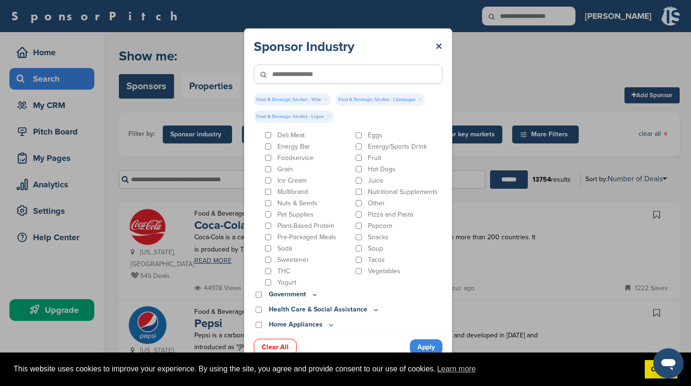
scroll to position [265, 0]
click at [416, 185] on p "Nutritional Supplements" at bounding box center [403, 189] width 70 height 8
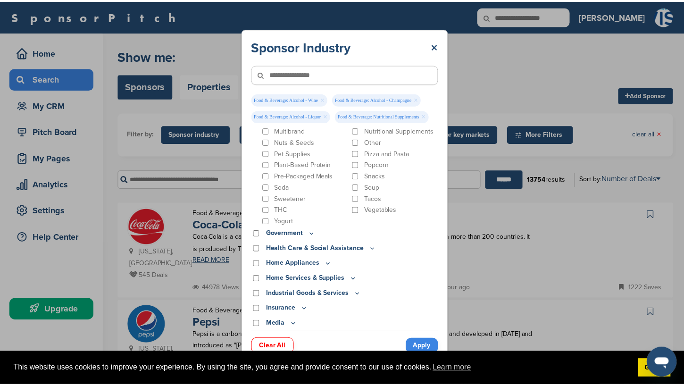
scroll to position [327, 0]
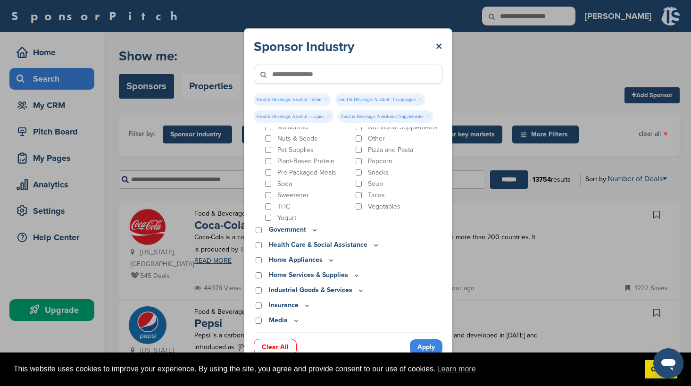
click at [424, 347] on link "Apply" at bounding box center [426, 347] width 33 height 16
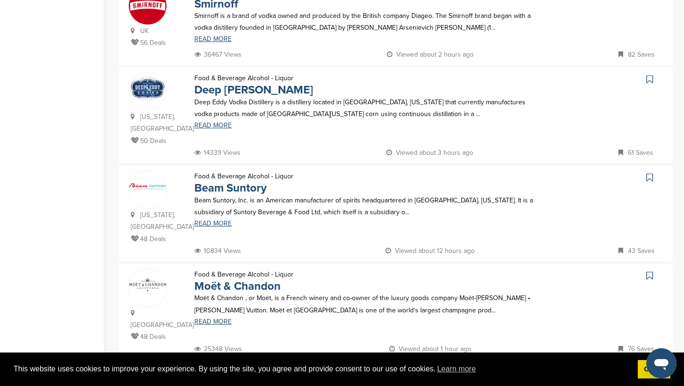
scroll to position [792, 0]
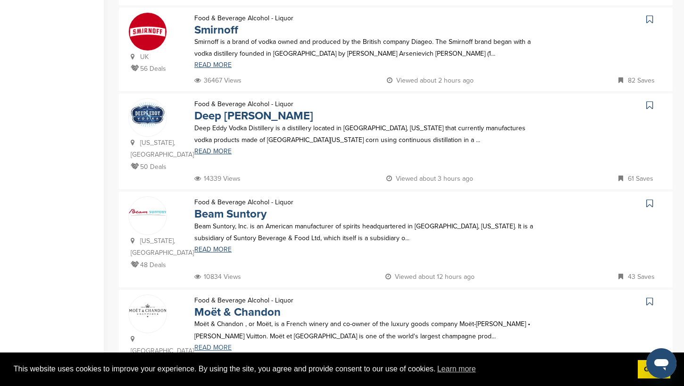
click at [229, 344] on link "READ MORE" at bounding box center [364, 347] width 340 height 7
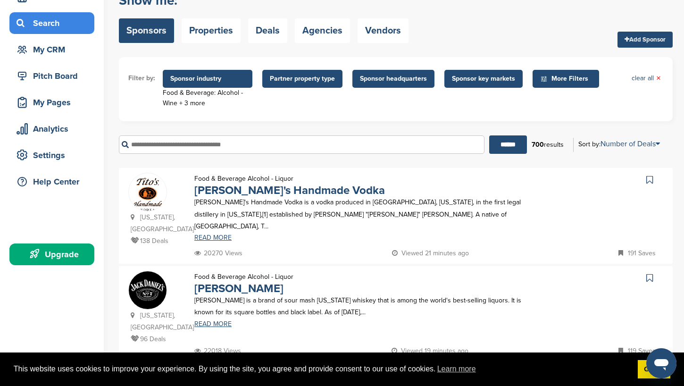
scroll to position [51, 0]
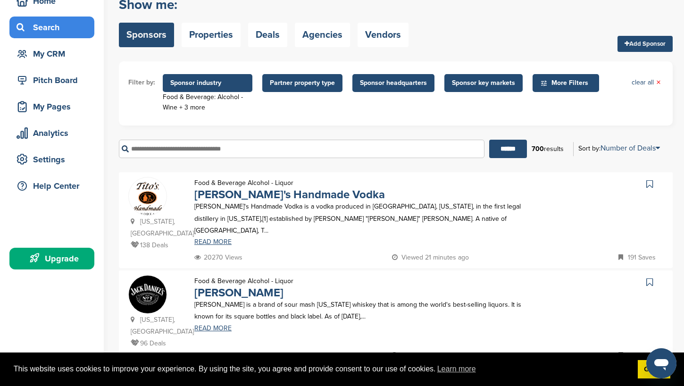
click at [237, 87] on span "Sponsor industry" at bounding box center [207, 83] width 74 height 10
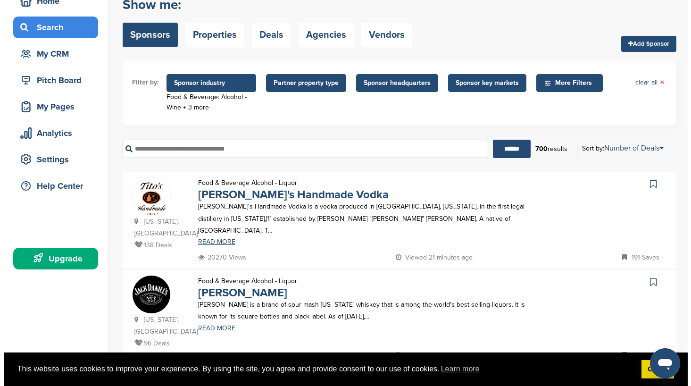
scroll to position [260, 0]
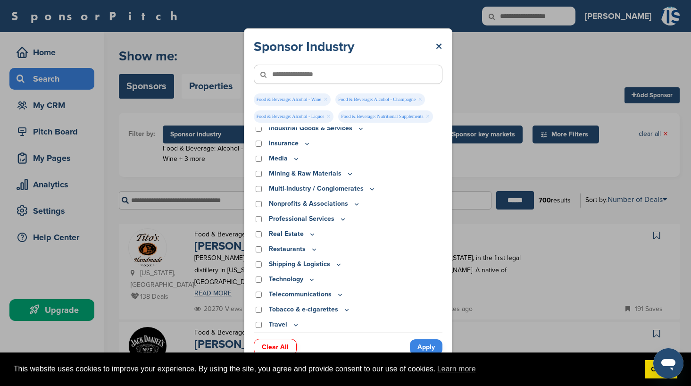
click at [308, 278] on icon at bounding box center [312, 279] width 8 height 8
click at [283, 345] on link "Clear All" at bounding box center [275, 347] width 43 height 17
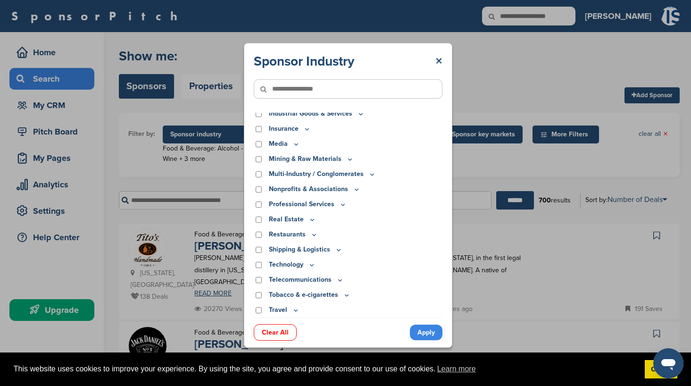
click at [303, 278] on p "Telecommunications" at bounding box center [306, 279] width 75 height 10
click at [339, 278] on icon at bounding box center [340, 280] width 8 height 8
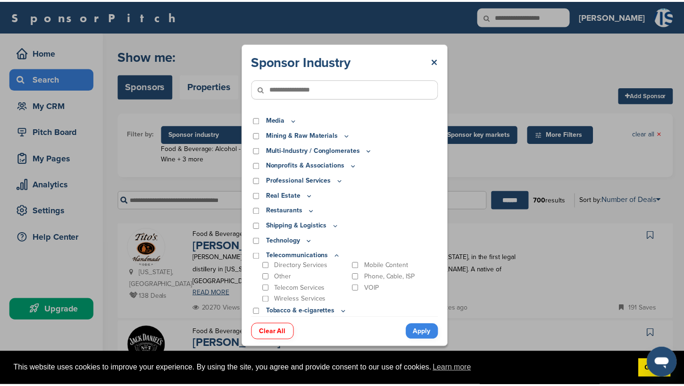
scroll to position [271, 0]
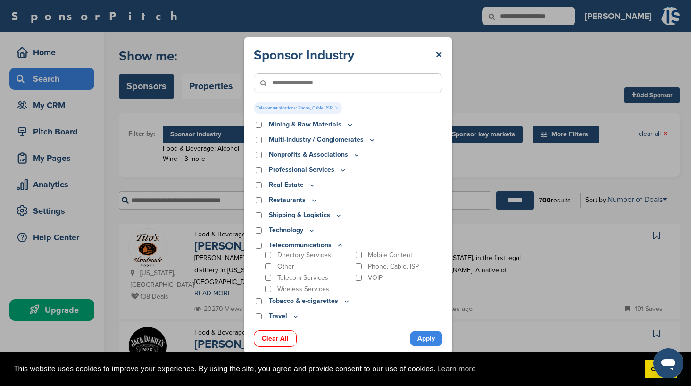
click at [310, 290] on p "Wireless Services" at bounding box center [303, 289] width 52 height 8
click at [420, 339] on link "Apply" at bounding box center [426, 338] width 33 height 16
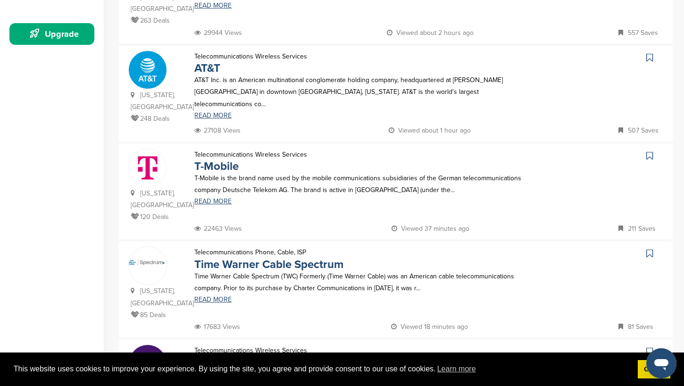
scroll to position [257, 0]
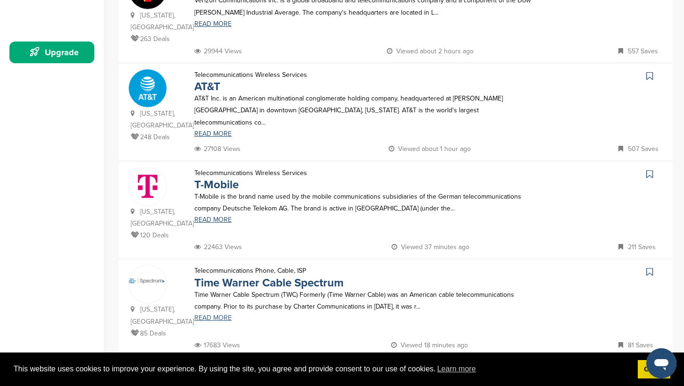
click at [223, 314] on link "READ MORE" at bounding box center [364, 317] width 340 height 7
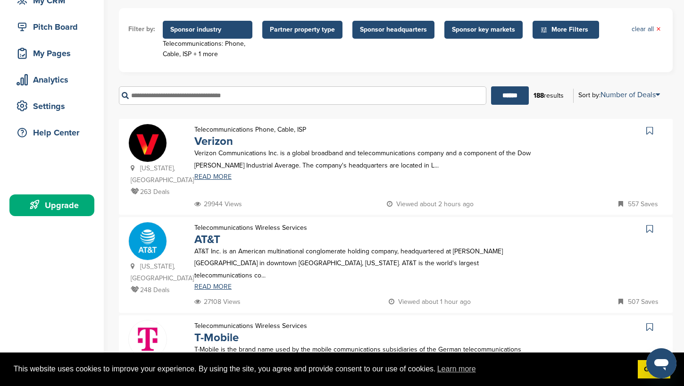
scroll to position [103, 0]
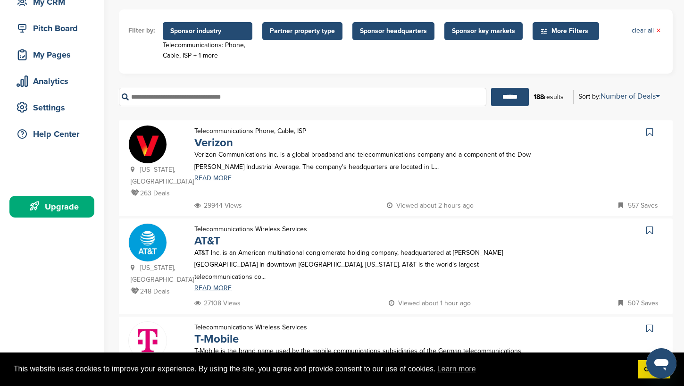
click at [225, 36] on span "Sponsor industry" at bounding box center [207, 31] width 74 height 10
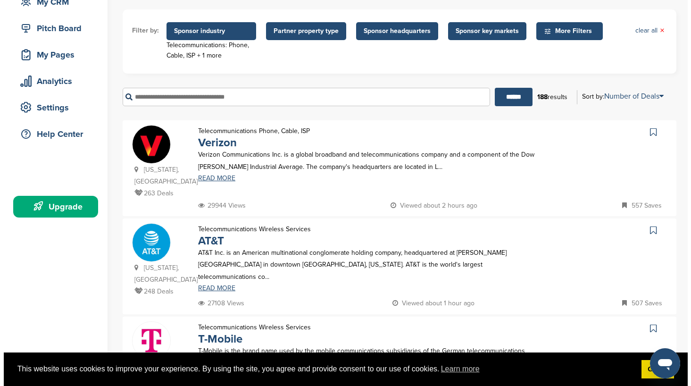
scroll to position [243, 0]
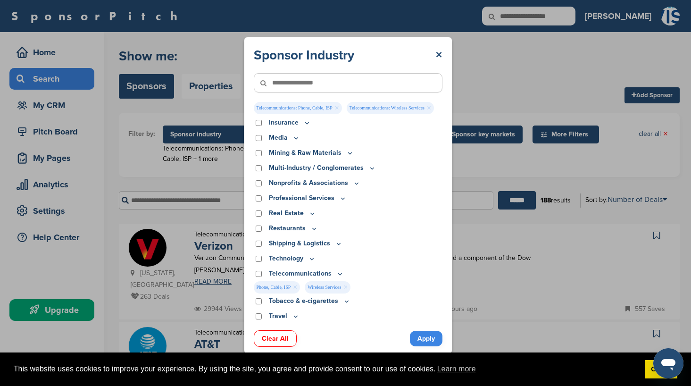
click at [264, 344] on link "Clear All" at bounding box center [275, 338] width 43 height 17
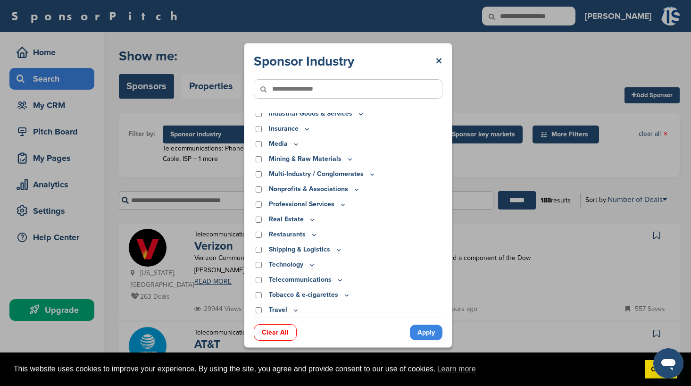
click at [343, 296] on icon at bounding box center [347, 295] width 8 height 8
click at [335, 251] on icon at bounding box center [339, 250] width 8 height 8
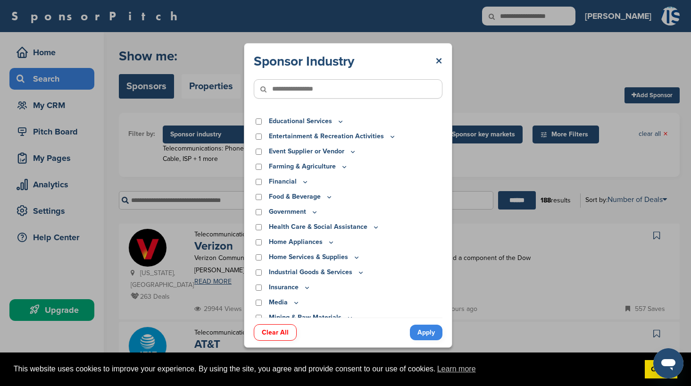
scroll to position [66, 0]
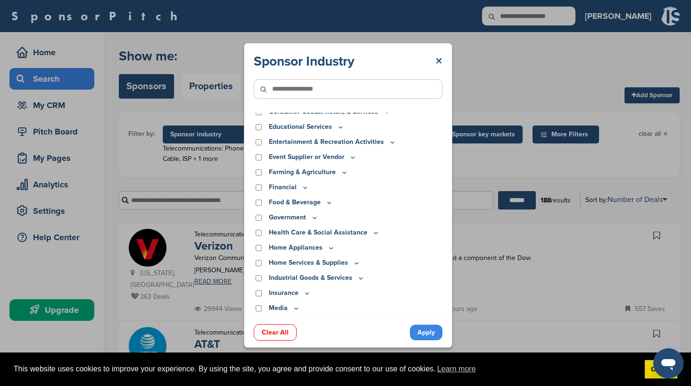
click at [302, 186] on icon at bounding box center [305, 187] width 8 height 8
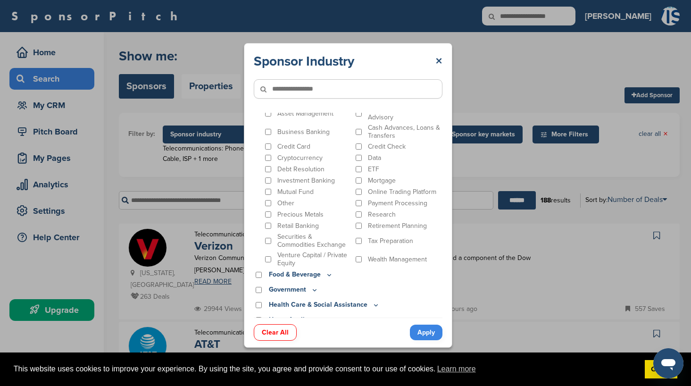
scroll to position [157, 0]
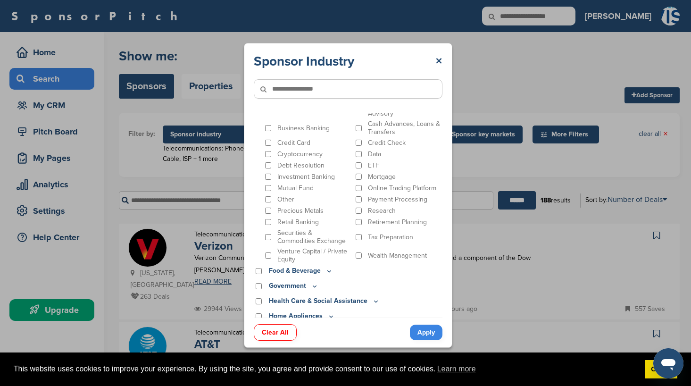
click at [382, 179] on p "Mortgage" at bounding box center [382, 177] width 28 height 8
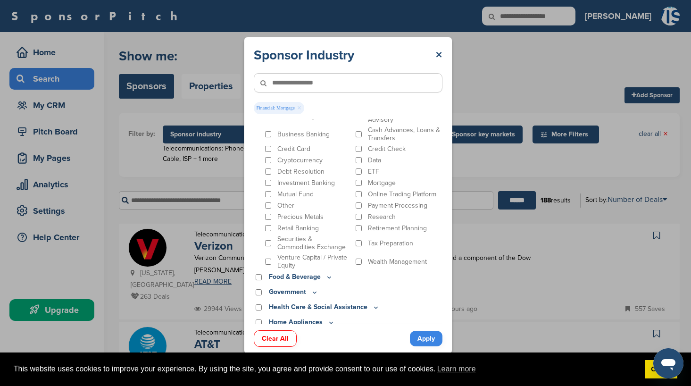
click at [379, 240] on p "Tax Preparation" at bounding box center [390, 243] width 45 height 8
click at [377, 261] on p "Wealth Management" at bounding box center [397, 261] width 59 height 8
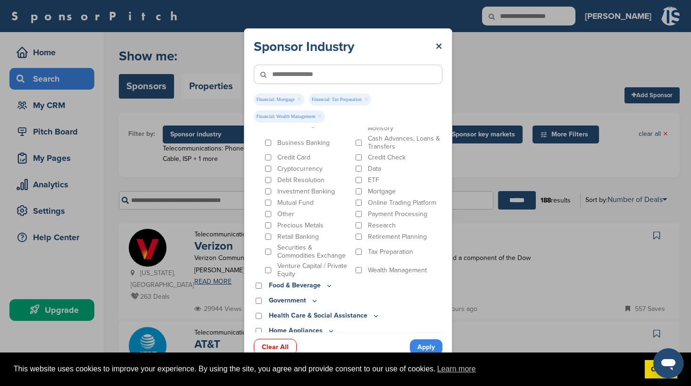
click at [308, 160] on p "Credit Card" at bounding box center [293, 157] width 33 height 8
click at [312, 139] on p "Business Banking" at bounding box center [303, 143] width 52 height 8
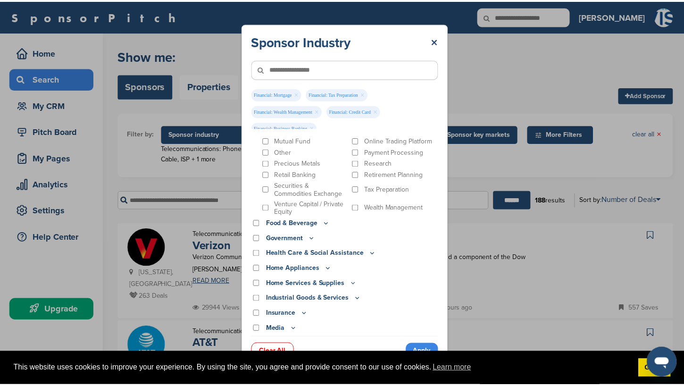
scroll to position [243, 0]
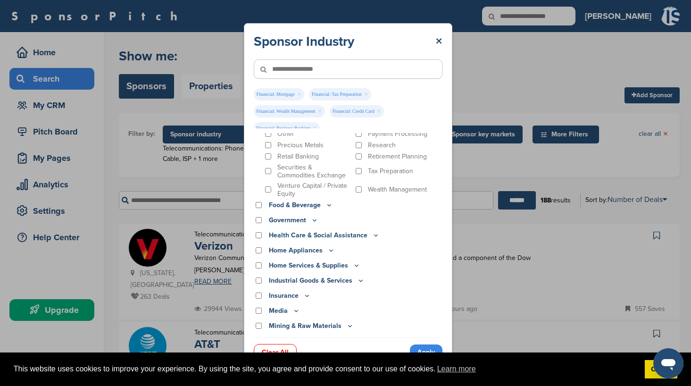
click at [312, 157] on p "Retail Banking" at bounding box center [297, 156] width 41 height 8
click at [423, 346] on link "Apply" at bounding box center [426, 352] width 33 height 16
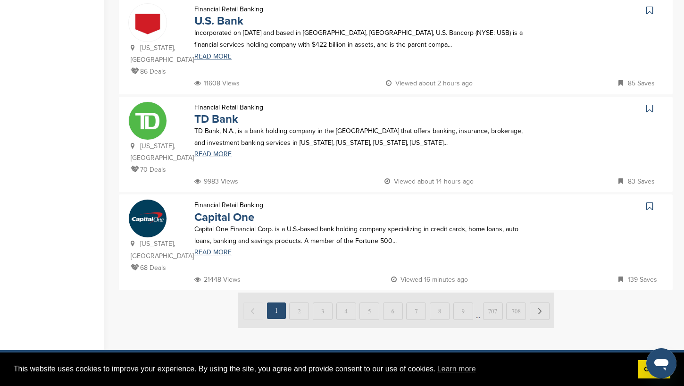
scroll to position [901, 0]
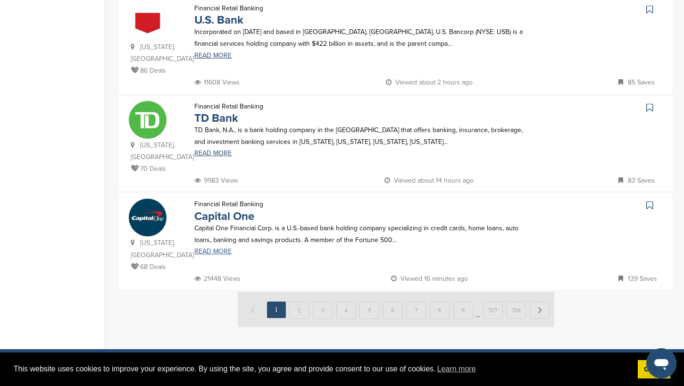
click at [228, 250] on link "READ MORE" at bounding box center [364, 251] width 340 height 7
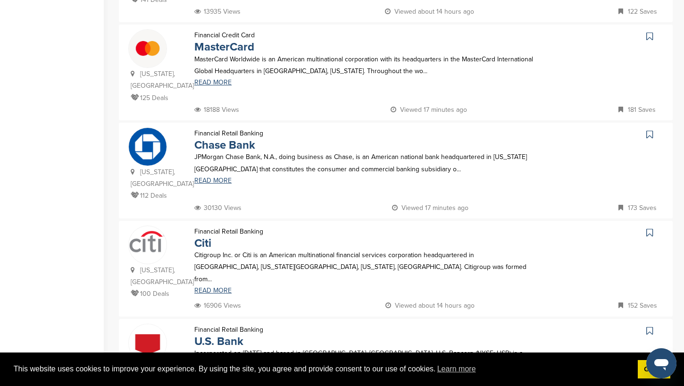
scroll to position [574, 0]
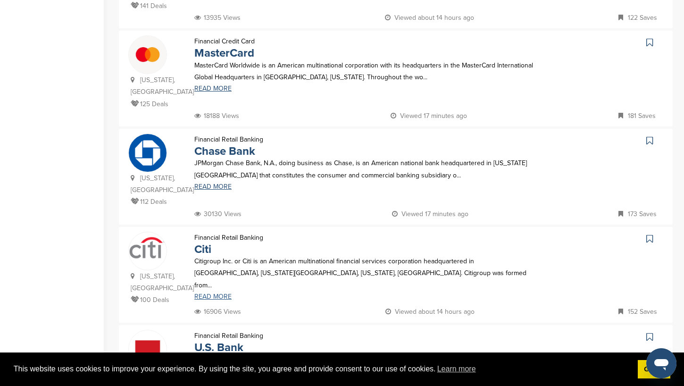
click at [207, 293] on link "READ MORE" at bounding box center [364, 296] width 340 height 7
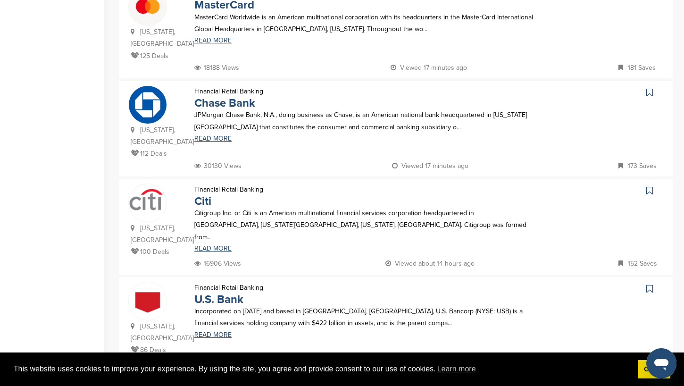
scroll to position [626, 0]
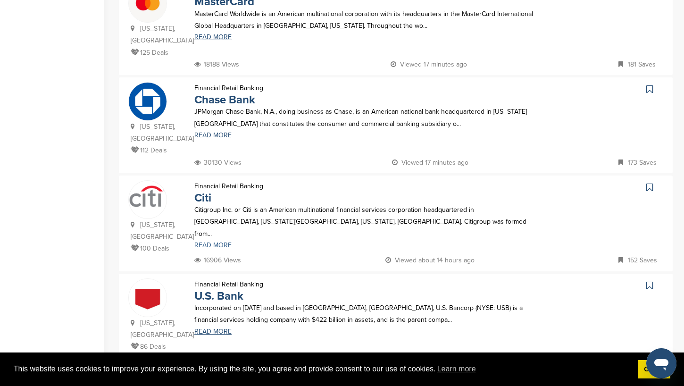
click at [238, 242] on link "READ MORE" at bounding box center [364, 245] width 340 height 7
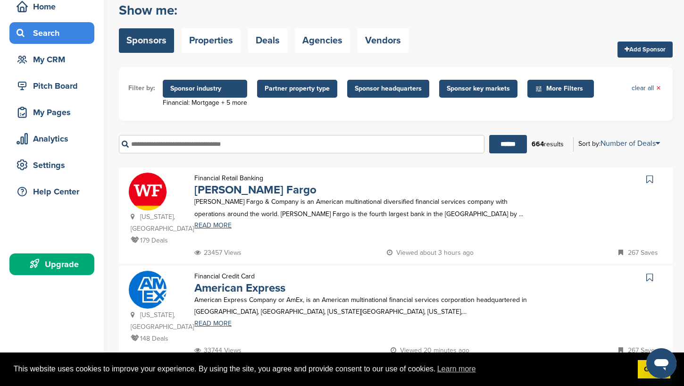
scroll to position [28, 0]
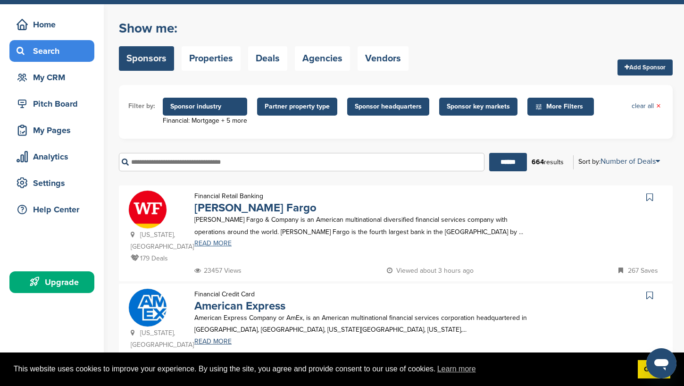
click at [222, 242] on link "READ MORE" at bounding box center [364, 243] width 340 height 7
click at [222, 105] on span "Sponsor industry" at bounding box center [204, 106] width 69 height 10
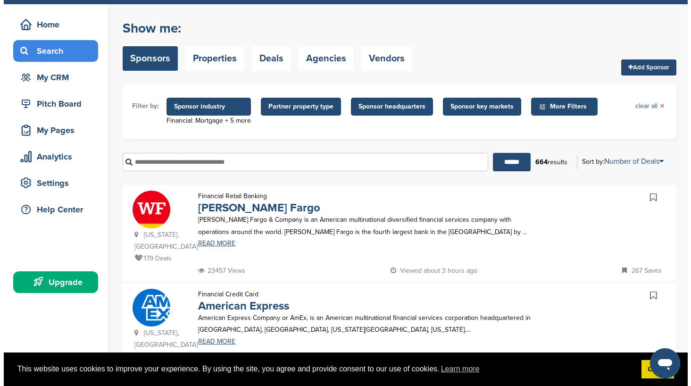
scroll to position [0, 0]
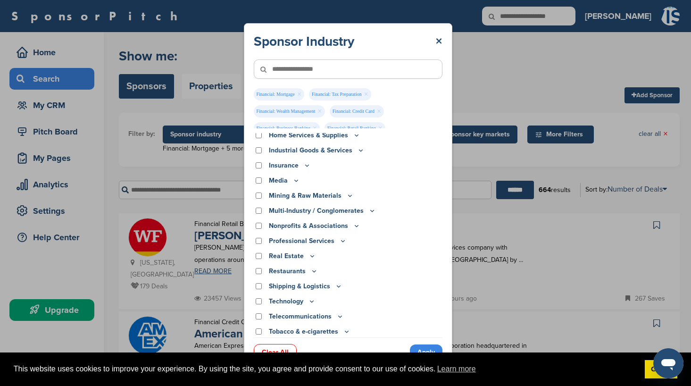
click at [269, 346] on link "Clear All" at bounding box center [275, 352] width 43 height 17
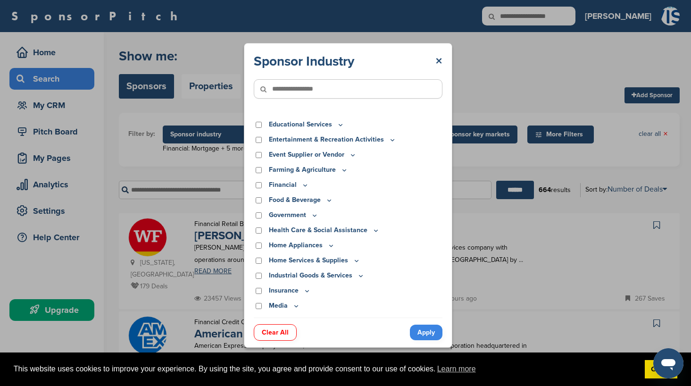
scroll to position [68, 0]
click at [351, 155] on icon at bounding box center [353, 156] width 8 height 8
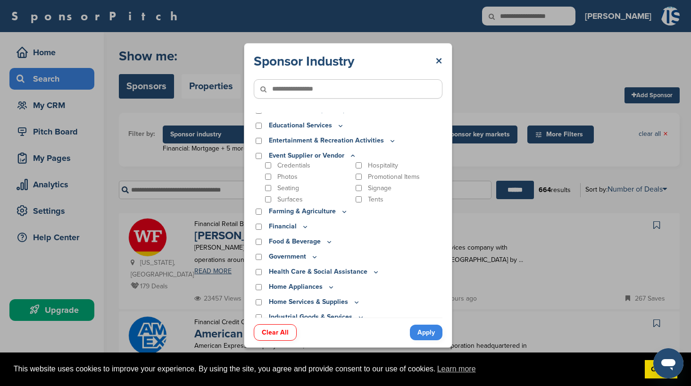
click at [351, 155] on icon at bounding box center [352, 155] width 3 height 1
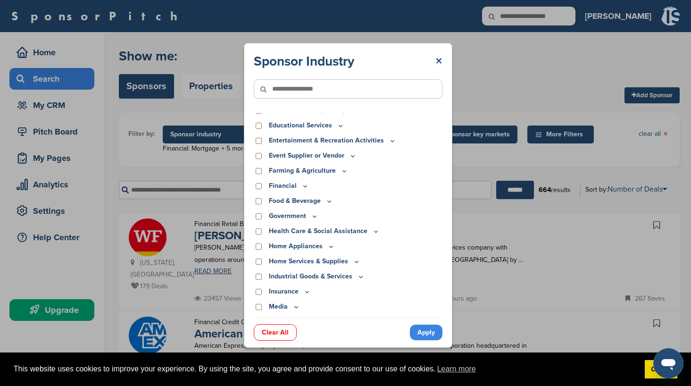
click at [344, 170] on icon at bounding box center [343, 170] width 3 height 1
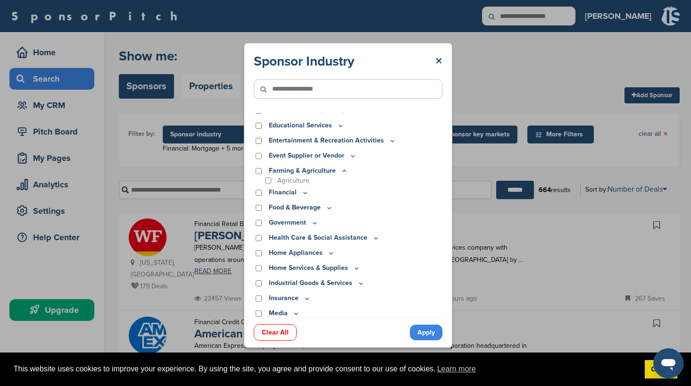
click at [344, 170] on icon at bounding box center [343, 170] width 3 height 1
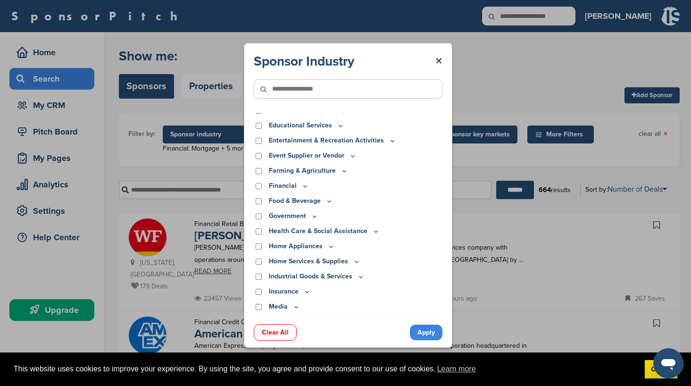
click at [338, 127] on icon at bounding box center [341, 126] width 8 height 8
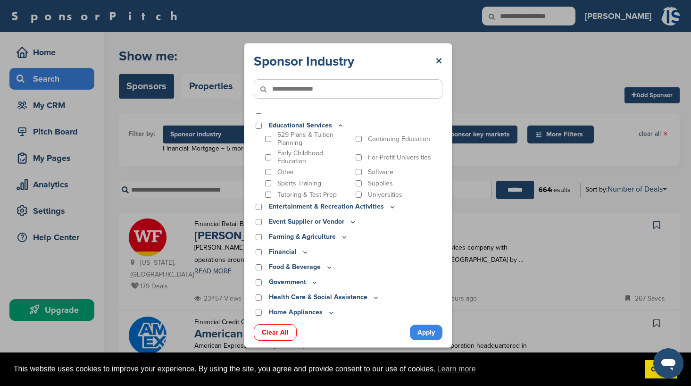
click at [338, 127] on icon at bounding box center [341, 126] width 8 height 8
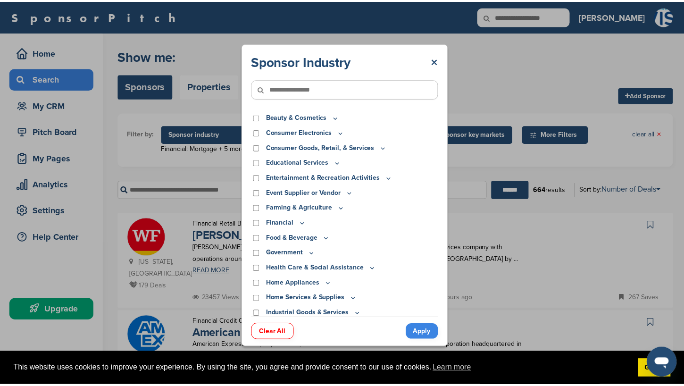
scroll to position [0, 0]
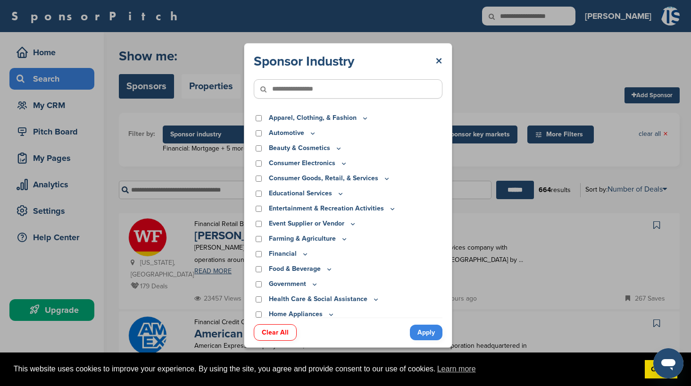
click at [344, 161] on icon at bounding box center [344, 163] width 8 height 8
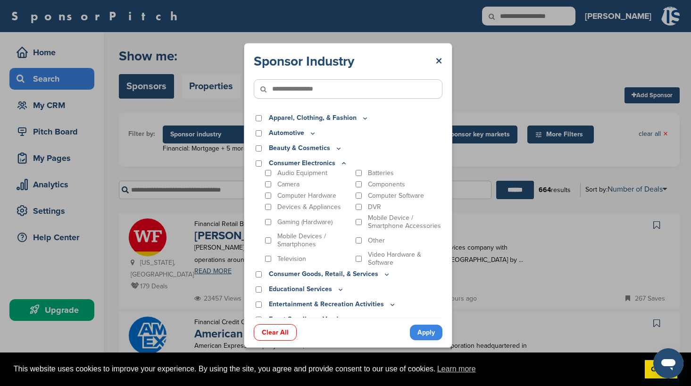
click at [344, 161] on icon at bounding box center [344, 163] width 8 height 8
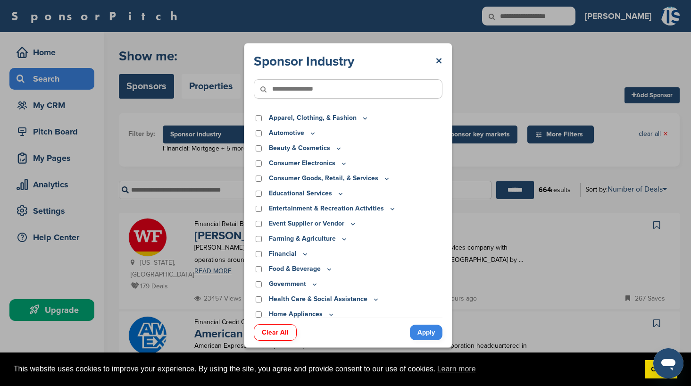
click at [313, 135] on icon at bounding box center [313, 133] width 8 height 8
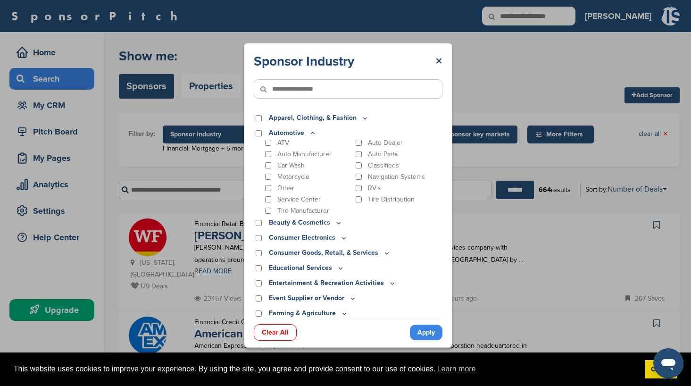
click at [373, 146] on p "Auto Dealer" at bounding box center [385, 143] width 35 height 8
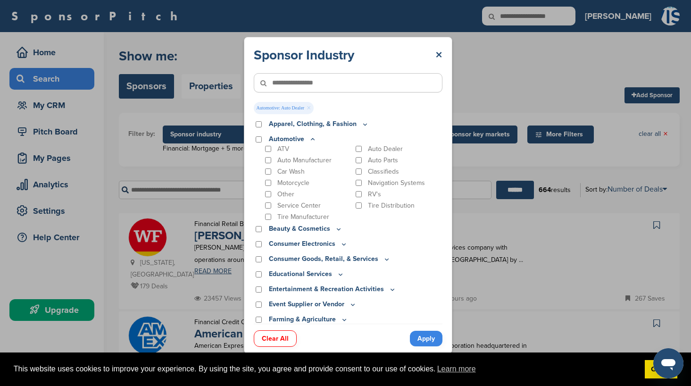
click at [433, 339] on link "Apply" at bounding box center [426, 338] width 33 height 16
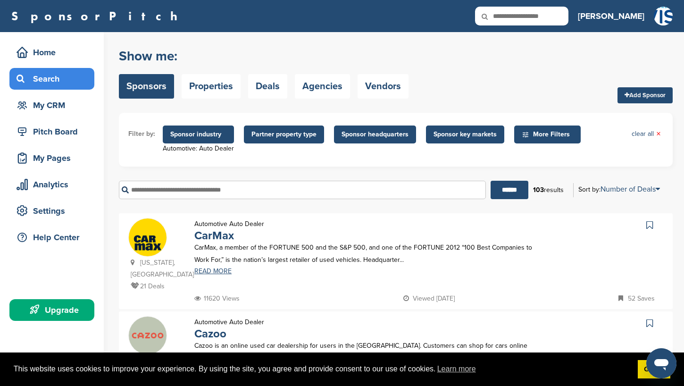
click at [213, 133] on span "Sponsor industry" at bounding box center [198, 134] width 56 height 10
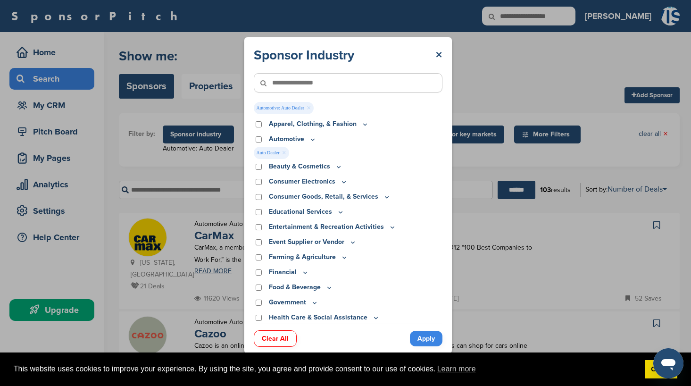
click at [360, 128] on p "Apparel, Clothing, & Fashion" at bounding box center [319, 124] width 100 height 10
click at [274, 334] on link "Clear All" at bounding box center [275, 338] width 43 height 17
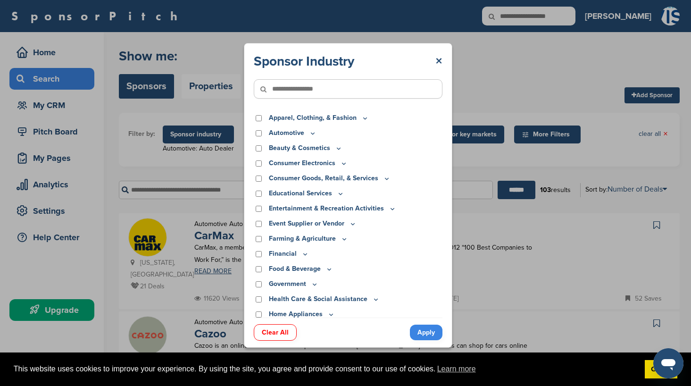
click at [364, 117] on icon at bounding box center [365, 118] width 8 height 8
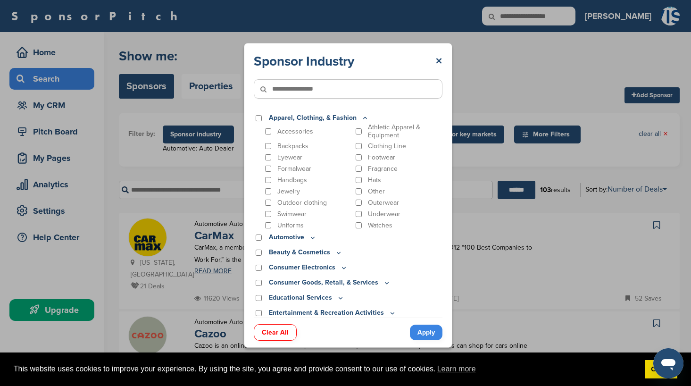
click at [282, 157] on p "Eyewear" at bounding box center [289, 157] width 25 height 8
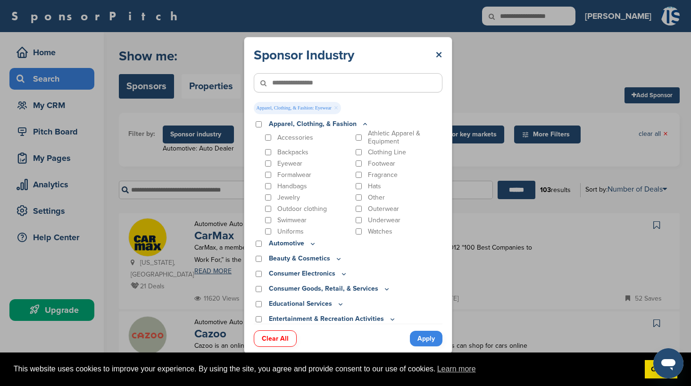
click at [285, 199] on p "Jewelry" at bounding box center [288, 197] width 23 height 8
click at [429, 334] on link "Apply" at bounding box center [426, 338] width 33 height 16
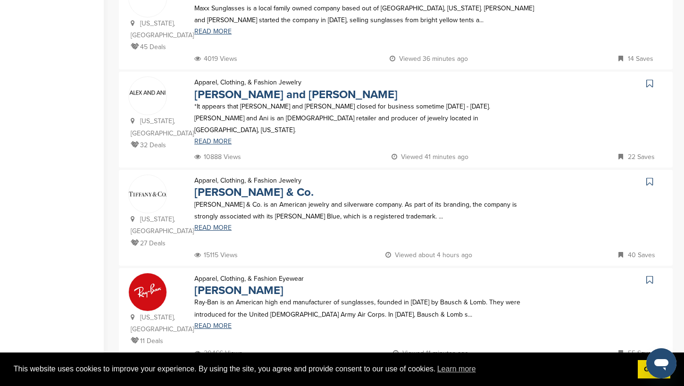
scroll to position [576, 0]
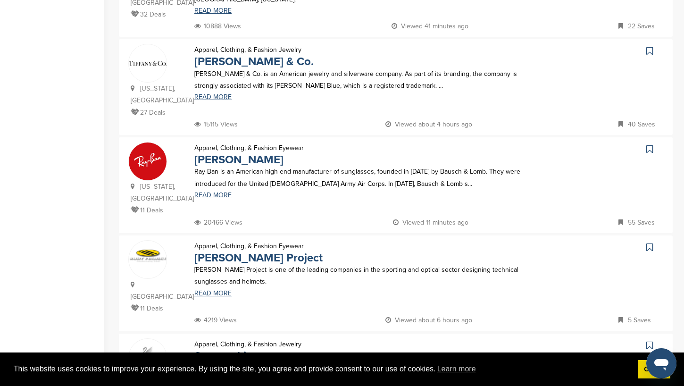
click at [635, 209] on div "New York, USA 11 Deals Apparel, Clothing, & Fashion Eyewear Ray-Ban Ray-Ban is …" at bounding box center [395, 185] width 553 height 96
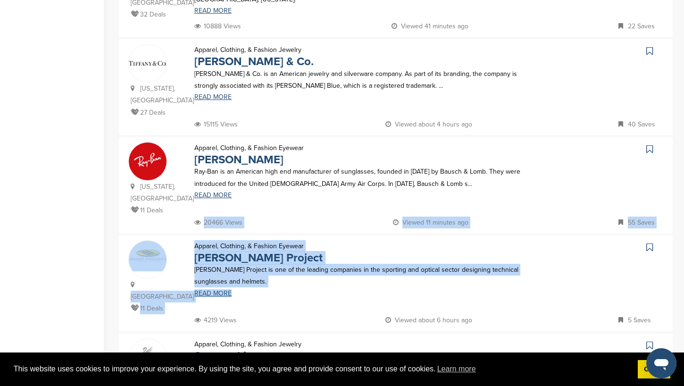
drag, startPoint x: 683, startPoint y: 185, endPoint x: 667, endPoint y: 210, distance: 30.1
click at [667, 210] on div "Search Page Welcome to the Sponsor Search page. Brands in the database are asso…" at bounding box center [401, 64] width 565 height 1217
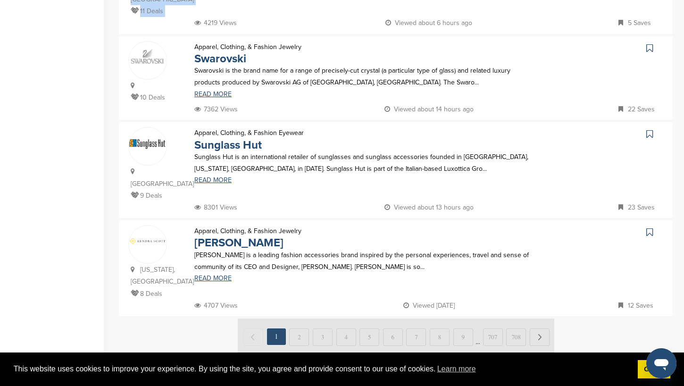
scroll to position [884, 0]
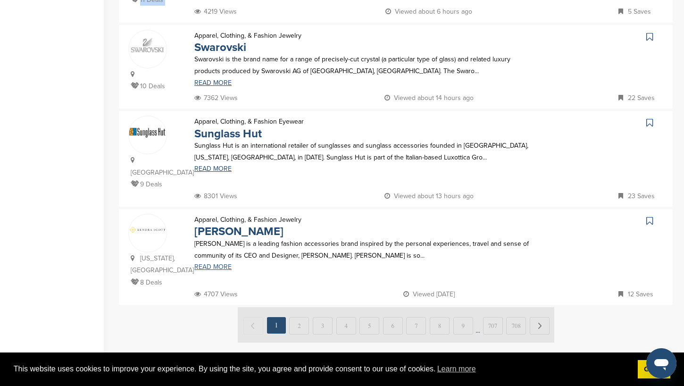
click at [225, 264] on link "READ MORE" at bounding box center [364, 267] width 340 height 7
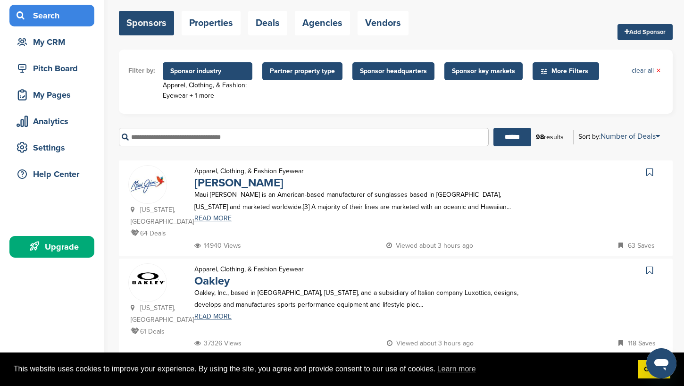
scroll to position [60, 0]
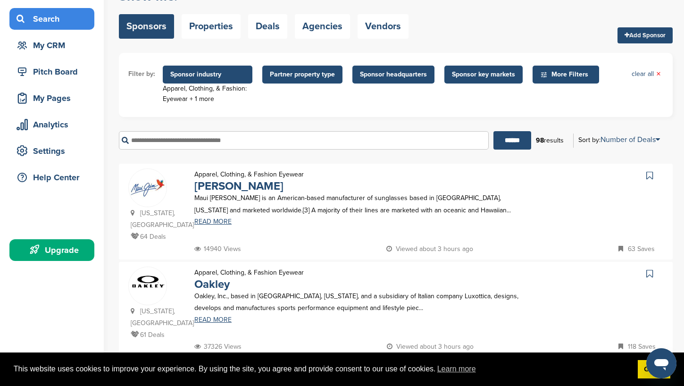
click at [211, 72] on span "Sponsor industry" at bounding box center [207, 74] width 74 height 10
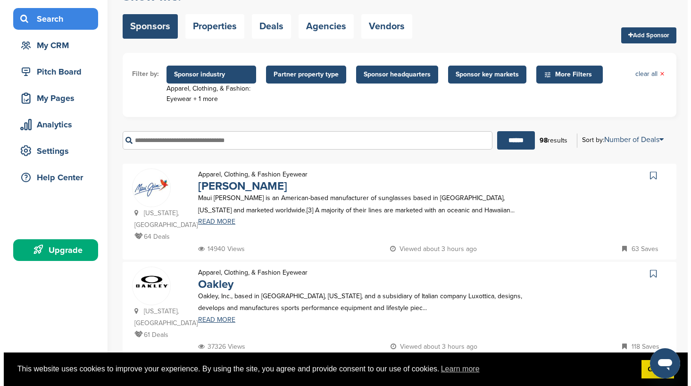
scroll to position [0, 0]
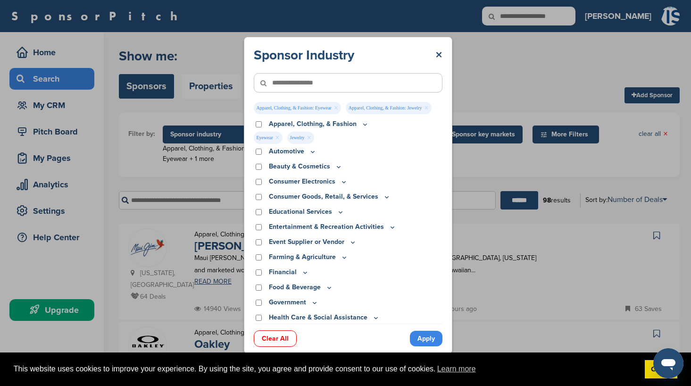
click at [270, 337] on link "Clear All" at bounding box center [275, 338] width 43 height 17
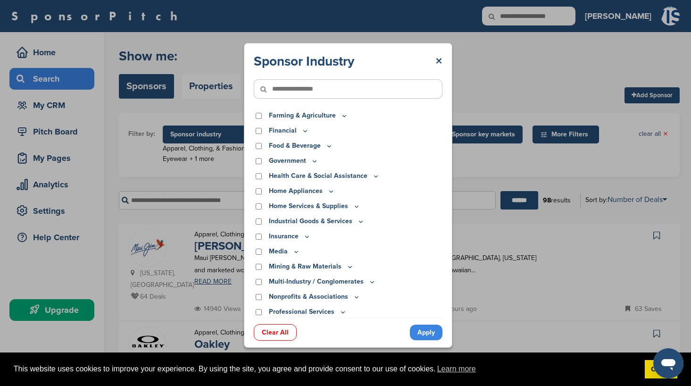
scroll to position [139, 0]
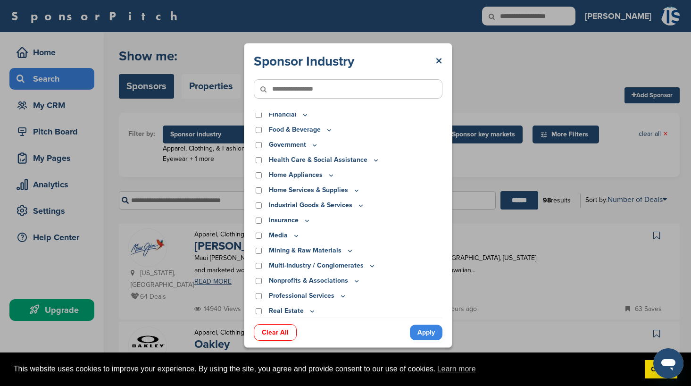
click at [368, 159] on p "Health Care & Social Assistance" at bounding box center [324, 160] width 111 height 10
click at [374, 160] on icon at bounding box center [375, 159] width 3 height 1
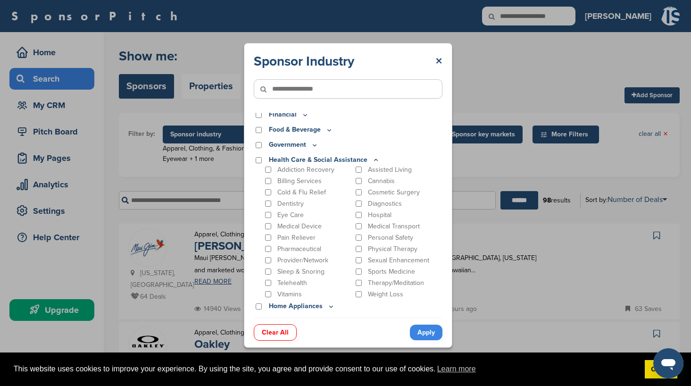
click at [372, 160] on icon at bounding box center [376, 160] width 8 height 8
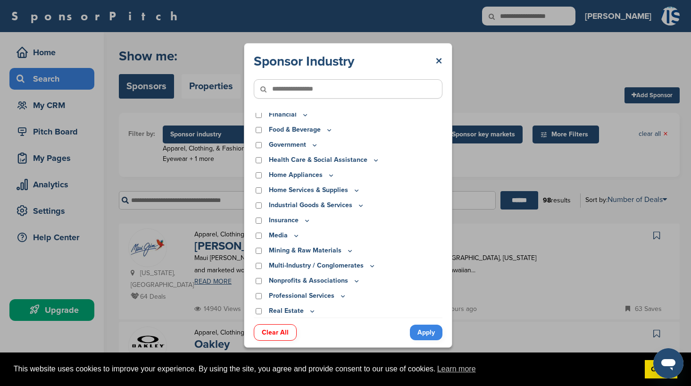
click at [311, 146] on icon at bounding box center [315, 145] width 8 height 8
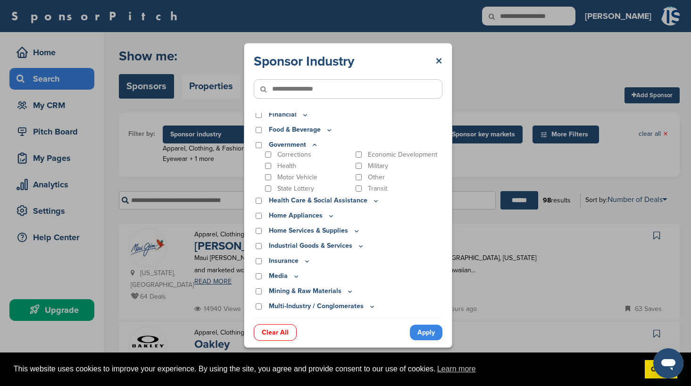
click at [311, 146] on icon at bounding box center [315, 145] width 8 height 8
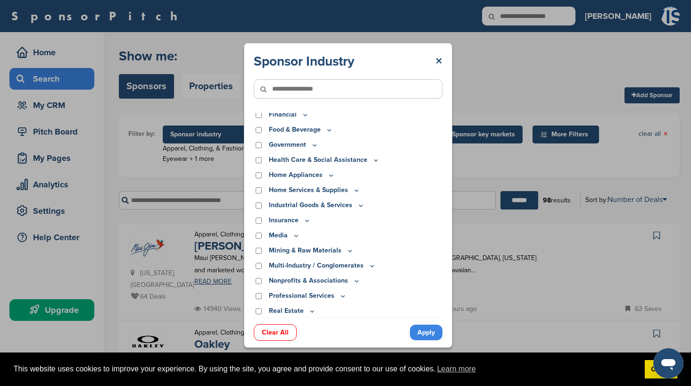
click at [327, 132] on icon at bounding box center [329, 130] width 8 height 8
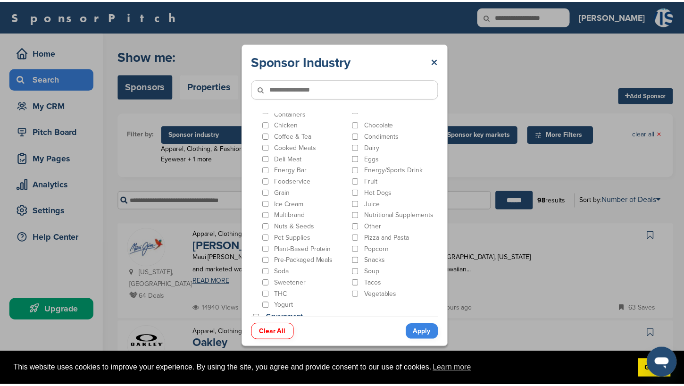
scroll to position [231, 0]
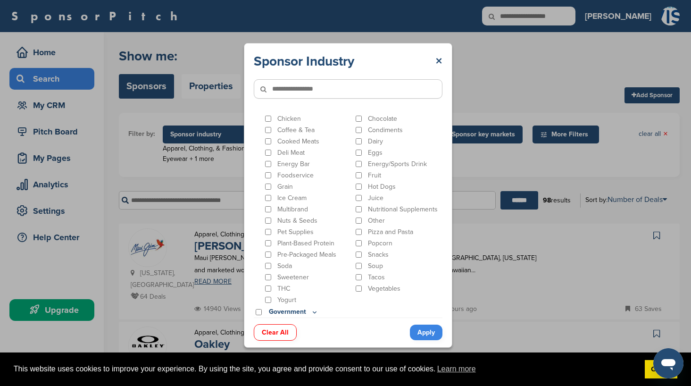
click at [406, 228] on p "Pizza and Pasta" at bounding box center [390, 232] width 45 height 8
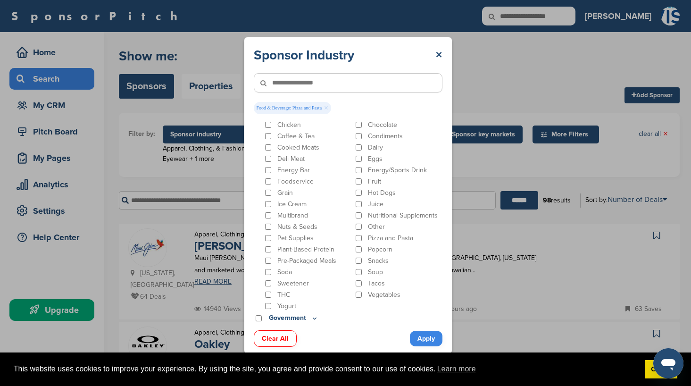
click at [421, 338] on link "Apply" at bounding box center [426, 338] width 33 height 16
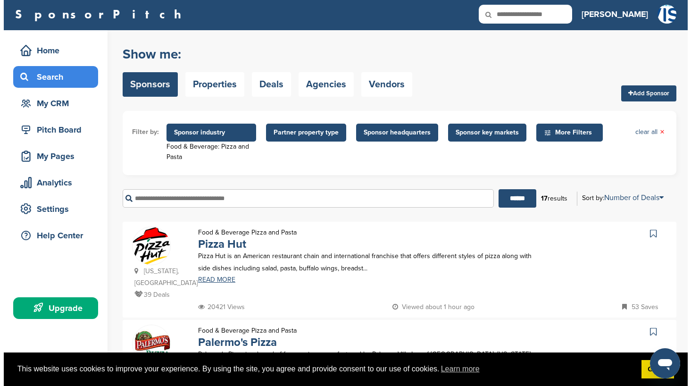
scroll to position [0, 0]
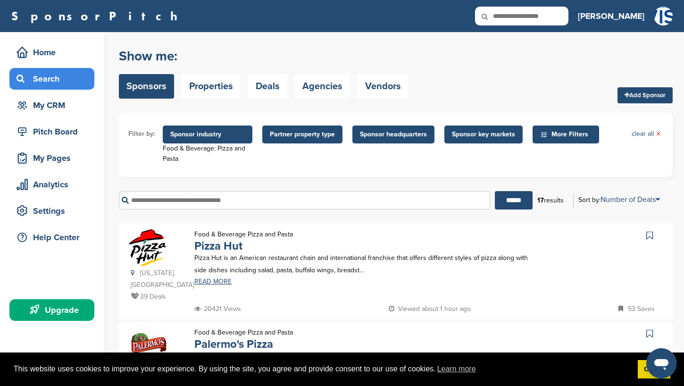
click at [190, 141] on span "Sponsor industry" at bounding box center [208, 134] width 90 height 18
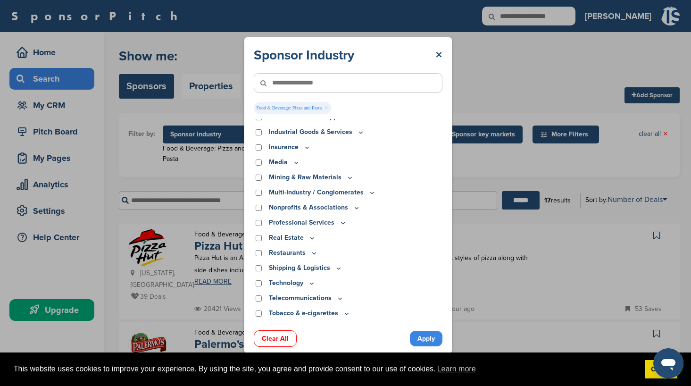
click at [283, 338] on link "Clear All" at bounding box center [275, 338] width 43 height 17
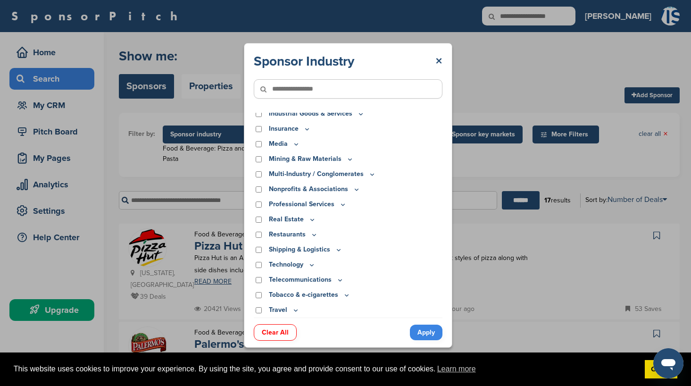
click at [311, 235] on icon at bounding box center [314, 235] width 8 height 8
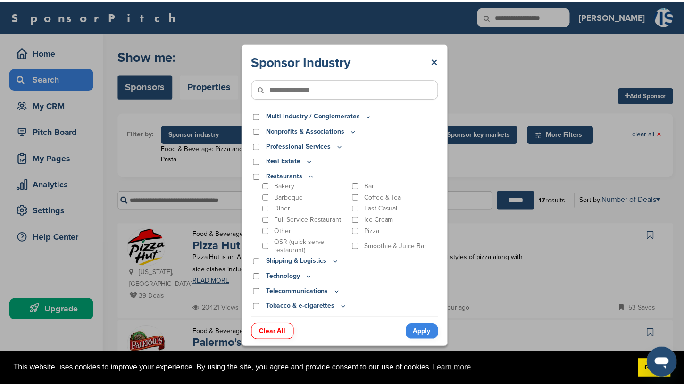
scroll to position [301, 0]
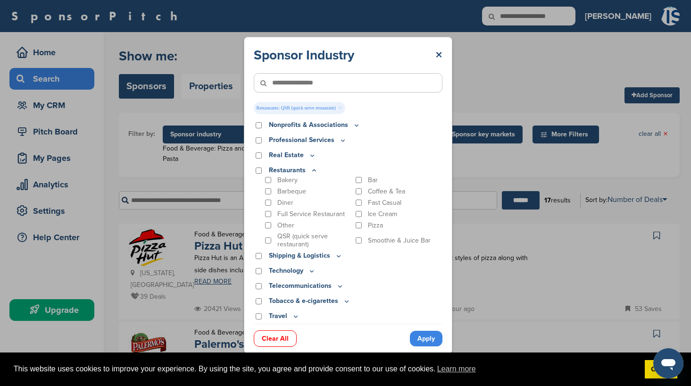
click at [368, 202] on p "Fast Casual" at bounding box center [384, 202] width 33 height 8
click at [418, 339] on link "Apply" at bounding box center [426, 338] width 33 height 16
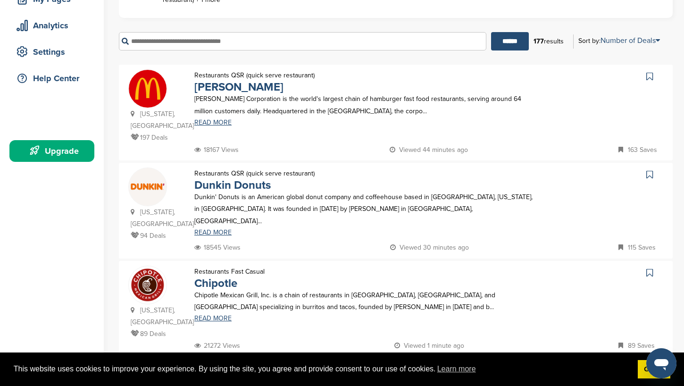
scroll to position [149, 0]
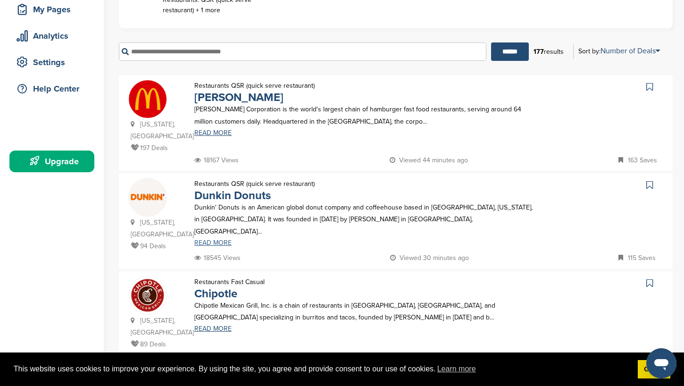
click at [216, 239] on link "READ MORE" at bounding box center [364, 242] width 340 height 7
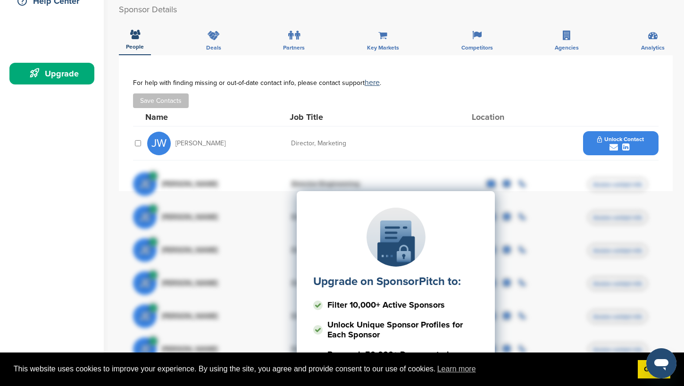
scroll to position [229, 0]
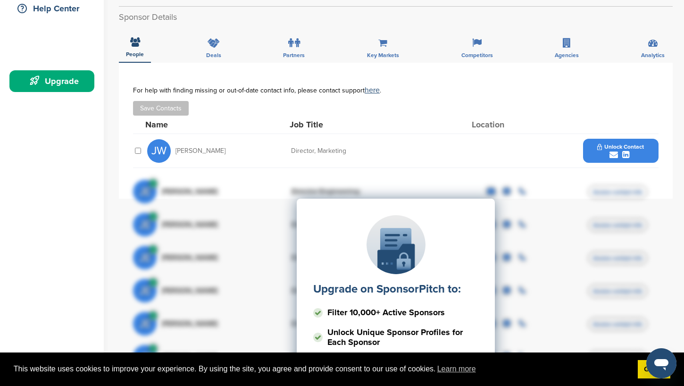
click at [621, 150] on div "submit" at bounding box center [620, 154] width 47 height 9
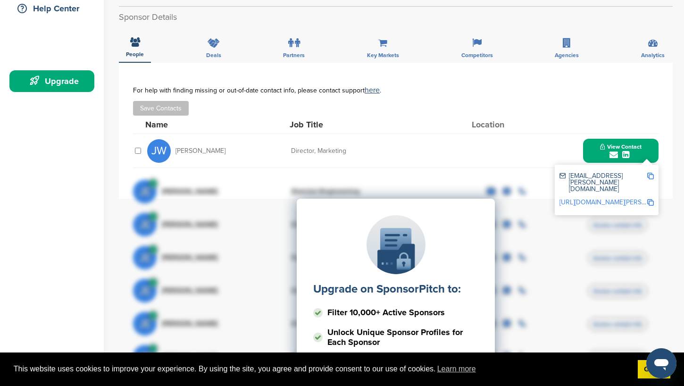
click at [615, 181] on div "Upgrade on SponsorPitch to: Filter 10,000+ Active Sponsors Unlock Unique Sponso…" at bounding box center [395, 293] width 525 height 236
click at [613, 175] on div "Upgrade on SponsorPitch to: Filter 10,000+ Active Sponsors Unlock Unique Sponso…" at bounding box center [395, 293] width 525 height 236
click at [649, 175] on div "Upgrade on SponsorPitch to: Filter 10,000+ Active Sponsors Unlock Unique Sponso…" at bounding box center [395, 293] width 525 height 236
click at [650, 175] on div "Upgrade on SponsorPitch to: Filter 10,000+ Active Sponsors Unlock Unique Sponso…" at bounding box center [395, 293] width 525 height 236
drag, startPoint x: 643, startPoint y: 165, endPoint x: 571, endPoint y: 166, distance: 72.1
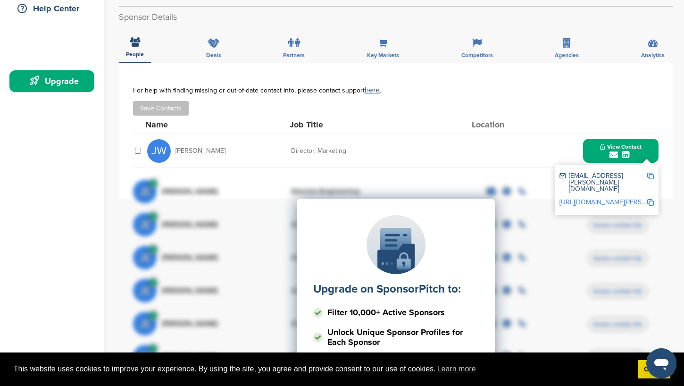
click at [571, 175] on div "Upgrade on SponsorPitch to: Filter 10,000+ Active Sponsors Unlock Unique Sponso…" at bounding box center [395, 293] width 525 height 236
click at [584, 176] on div "Upgrade on SponsorPitch to: Filter 10,000+ Active Sponsors Unlock Unique Sponso…" at bounding box center [395, 293] width 525 height 236
drag, startPoint x: 650, startPoint y: 179, endPoint x: 619, endPoint y: 179, distance: 31.1
click at [619, 180] on div "Upgrade on SponsorPitch to: Filter 10,000+ Active Sponsors Unlock Unique Sponso…" at bounding box center [395, 293] width 525 height 236
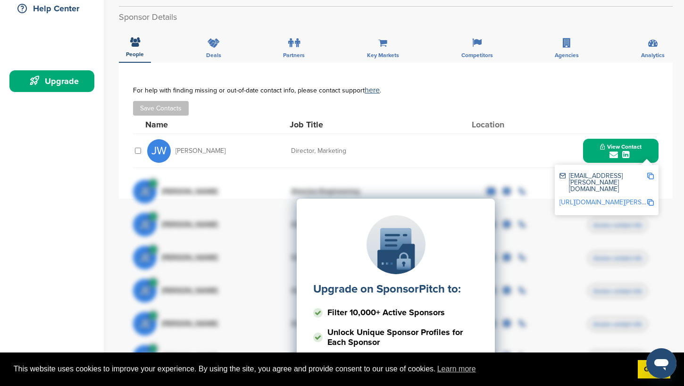
click at [650, 175] on div "Upgrade on SponsorPitch to: Filter 10,000+ Active Sponsors Unlock Unique Sponso…" at bounding box center [395, 293] width 525 height 236
click at [659, 145] on div "**********" at bounding box center [395, 131] width 553 height 136
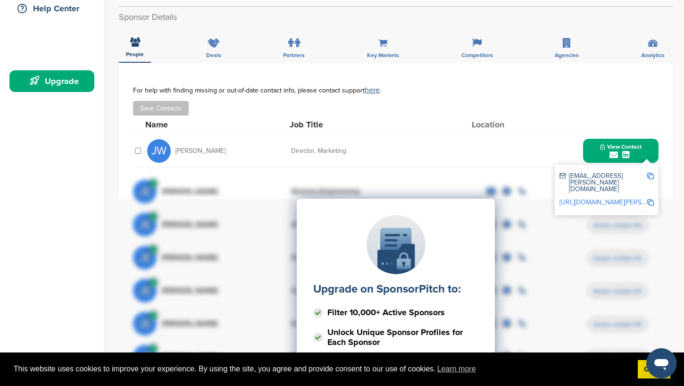
click at [641, 137] on button "View Contact" at bounding box center [620, 151] width 64 height 28
click at [645, 173] on div "[EMAIL_ADDRESS][PERSON_NAME][DOMAIN_NAME]" at bounding box center [602, 183] width 87 height 20
drag, startPoint x: 645, startPoint y: 164, endPoint x: 571, endPoint y: 157, distance: 73.9
click at [571, 165] on div "[EMAIL_ADDRESS][PERSON_NAME][DOMAIN_NAME] [URL][DOMAIN_NAME][PERSON_NAME]" at bounding box center [606, 190] width 104 height 50
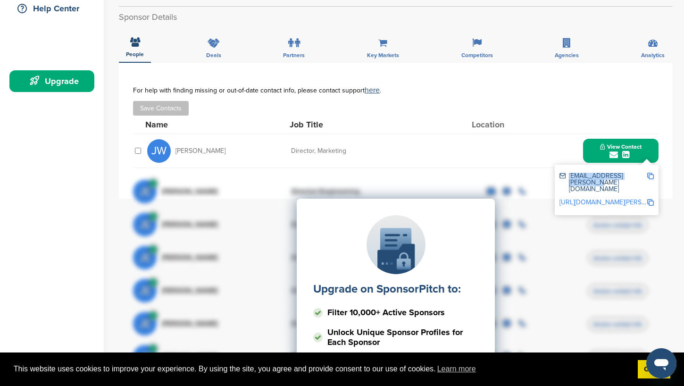
copy div "[EMAIL_ADDRESS][PERSON_NAME][DOMAIN_NAME]"
click at [170, 102] on button "Save Contacts" at bounding box center [161, 108] width 56 height 15
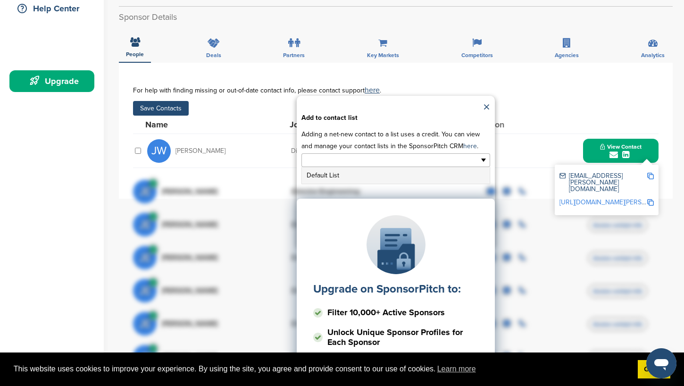
click at [485, 153] on ul at bounding box center [395, 160] width 189 height 14
type input "*******"
click at [487, 100] on link "×" at bounding box center [486, 107] width 7 height 14
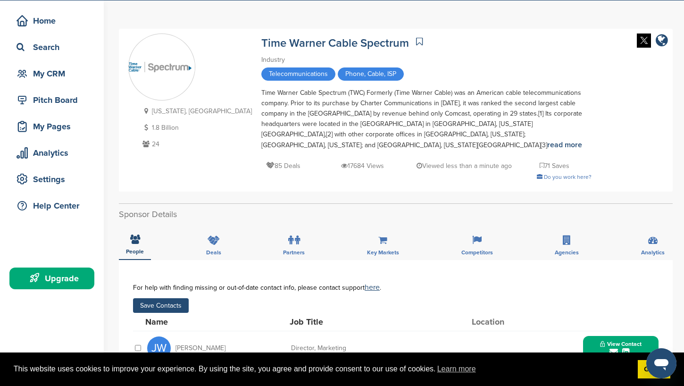
scroll to position [0, 0]
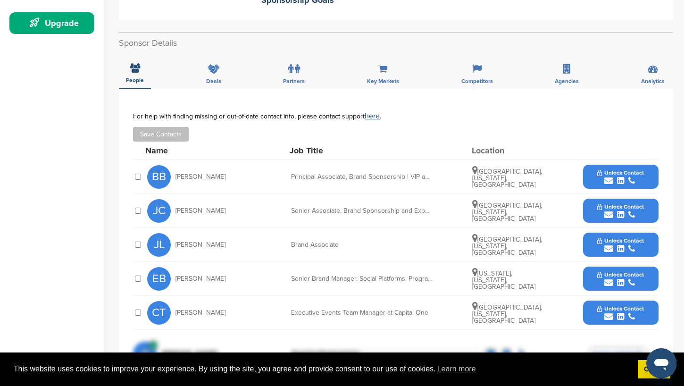
scroll to position [282, 0]
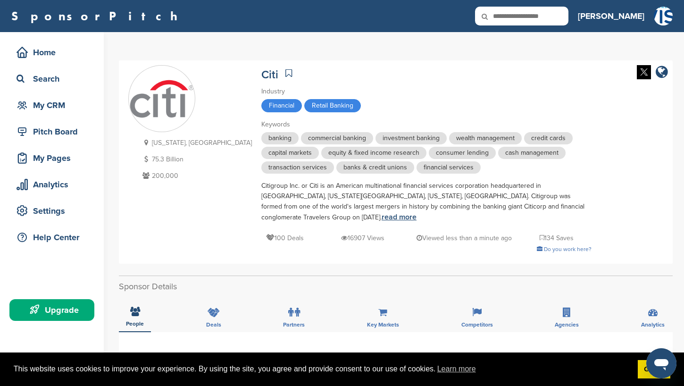
click at [416, 212] on link "read more" at bounding box center [398, 216] width 35 height 9
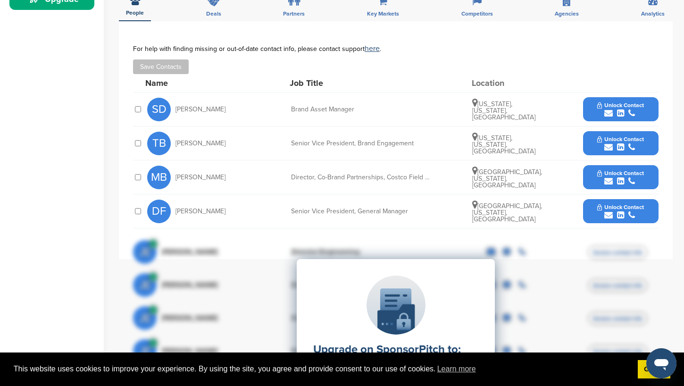
scroll to position [313, 0]
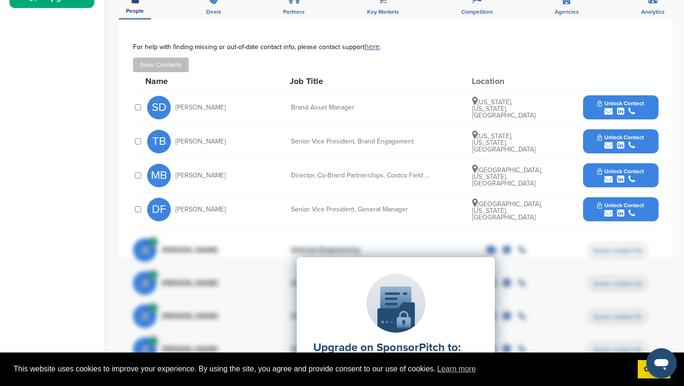
click at [599, 140] on button "Unlock Contact" at bounding box center [620, 141] width 69 height 28
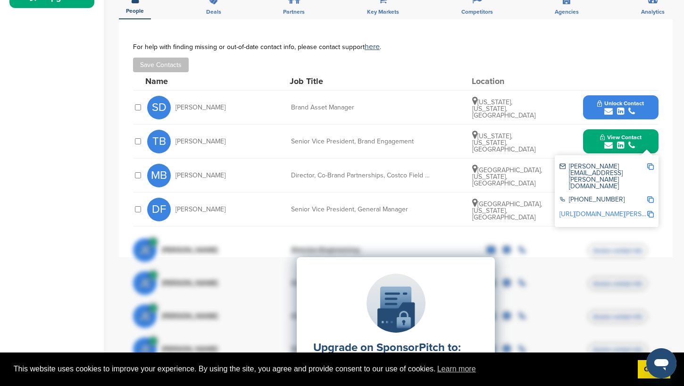
click at [591, 210] on link "[URL][DOMAIN_NAME][PERSON_NAME]" at bounding box center [616, 214] width 115 height 8
drag, startPoint x: 638, startPoint y: 155, endPoint x: 568, endPoint y: 154, distance: 69.8
click at [568, 163] on div "[PERSON_NAME][EMAIL_ADDRESS][PERSON_NAME][DOMAIN_NAME]" at bounding box center [602, 176] width 87 height 26
copy div "[PERSON_NAME][EMAIL_ADDRESS][PERSON_NAME][DOMAIN_NAME]"
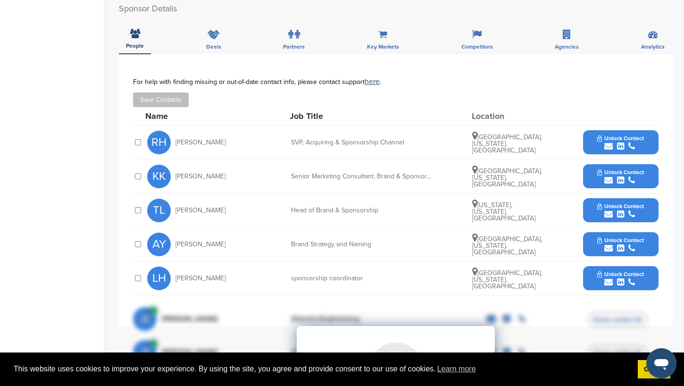
scroll to position [336, 0]
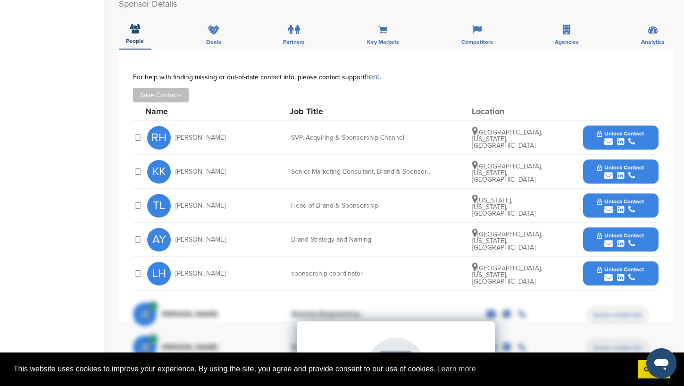
click at [604, 205] on icon "submit" at bounding box center [608, 209] width 8 height 8
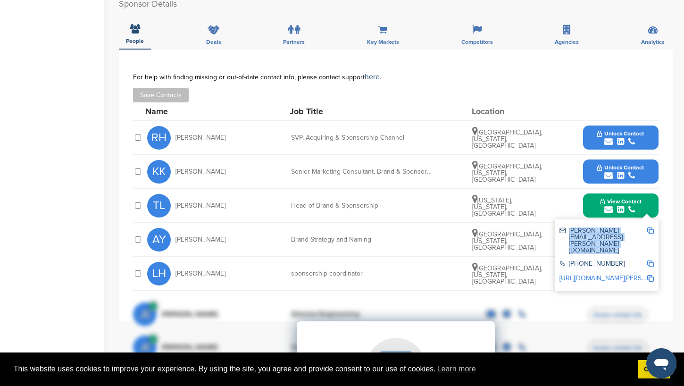
drag, startPoint x: 569, startPoint y: 220, endPoint x: 648, endPoint y: 220, distance: 78.7
click at [648, 224] on div "[PERSON_NAME][EMAIL_ADDRESS][PERSON_NAME][DOMAIN_NAME]" at bounding box center [606, 240] width 94 height 33
copy div "tammy.levine@wellsfargo.com"
click at [570, 73] on div "For help with finding missing or out-of-date contact info, please contact suppo…" at bounding box center [395, 77] width 525 height 8
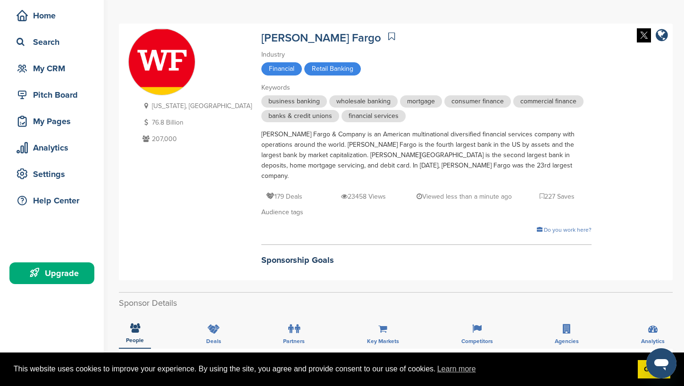
scroll to position [36, 0]
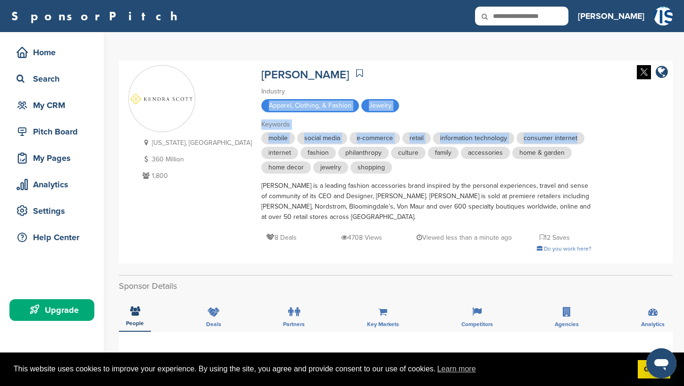
drag, startPoint x: 683, startPoint y: 92, endPoint x: 676, endPoint y: 156, distance: 64.0
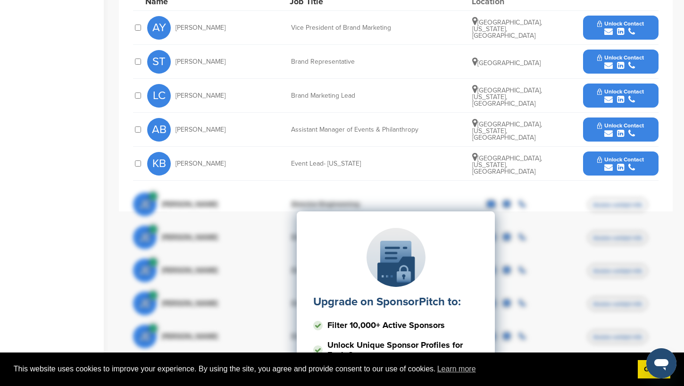
scroll to position [393, 0]
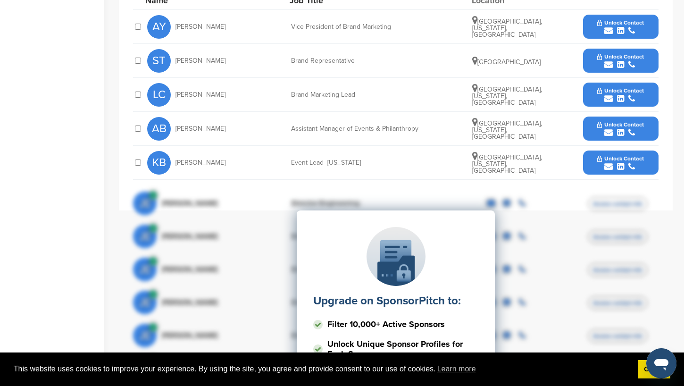
click at [649, 127] on button "Unlock Contact" at bounding box center [620, 129] width 69 height 28
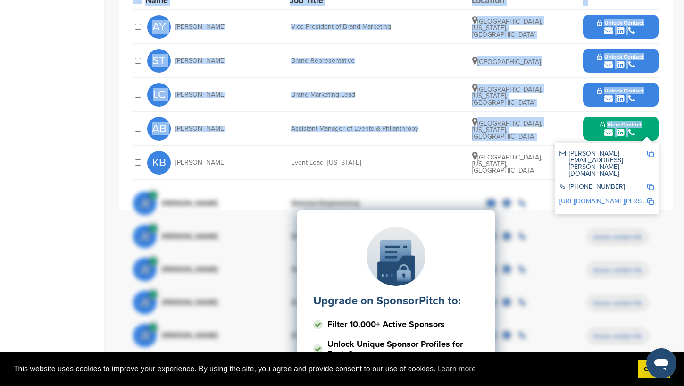
drag, startPoint x: 569, startPoint y: 155, endPoint x: 660, endPoint y: 154, distance: 90.5
click at [660, 154] on div "**********" at bounding box center [395, 75] width 553 height 272
click at [651, 155] on img at bounding box center [650, 153] width 7 height 7
copy div "Name Job Title Location AY Amy Young Vice President of Brand Marketing Austin, …"
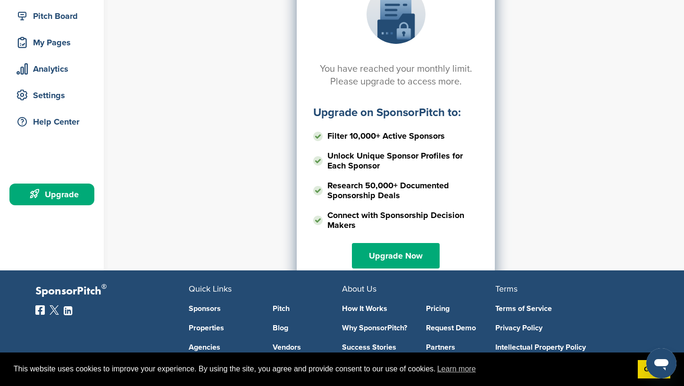
scroll to position [115, 0]
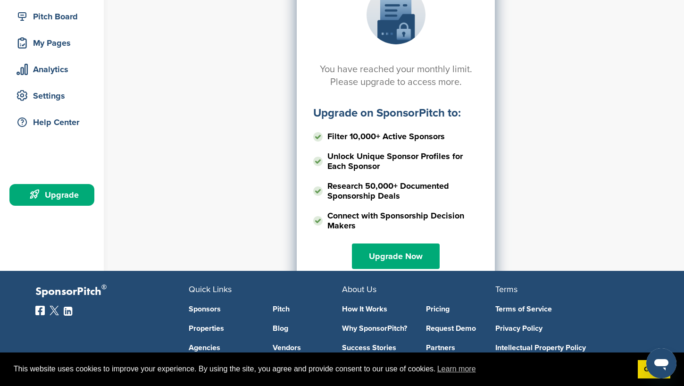
click at [74, 197] on div "Upgrade" at bounding box center [54, 194] width 80 height 17
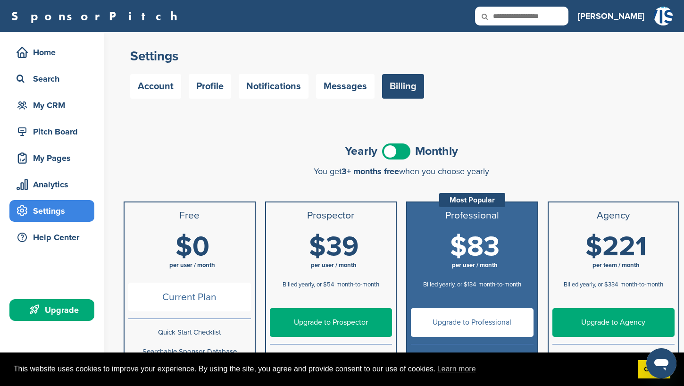
click at [399, 154] on span at bounding box center [396, 151] width 28 height 16
click at [568, 17] on input "text" at bounding box center [521, 16] width 93 height 19
type input "**********"
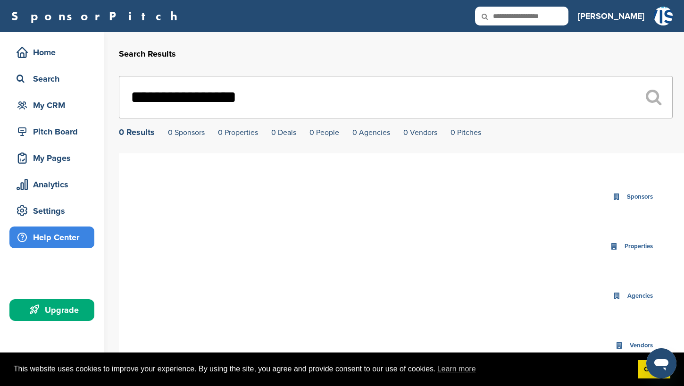
click at [41, 244] on div "Help Center" at bounding box center [54, 237] width 80 height 17
